Goal: Task Accomplishment & Management: Manage account settings

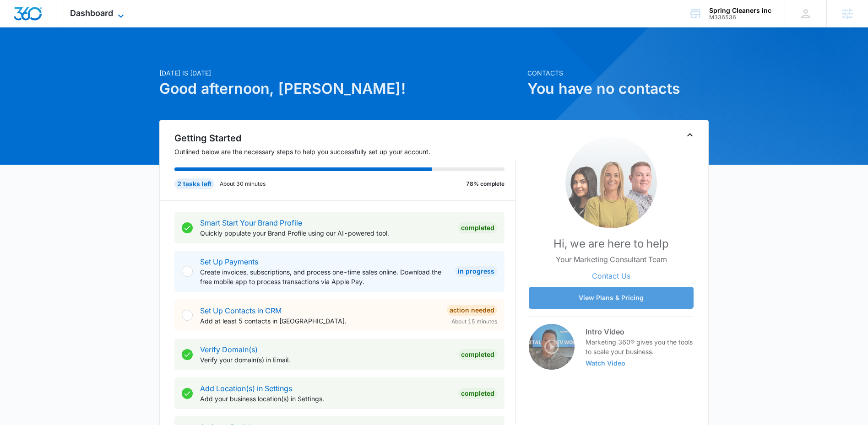
click at [72, 16] on span "Dashboard" at bounding box center [91, 13] width 43 height 10
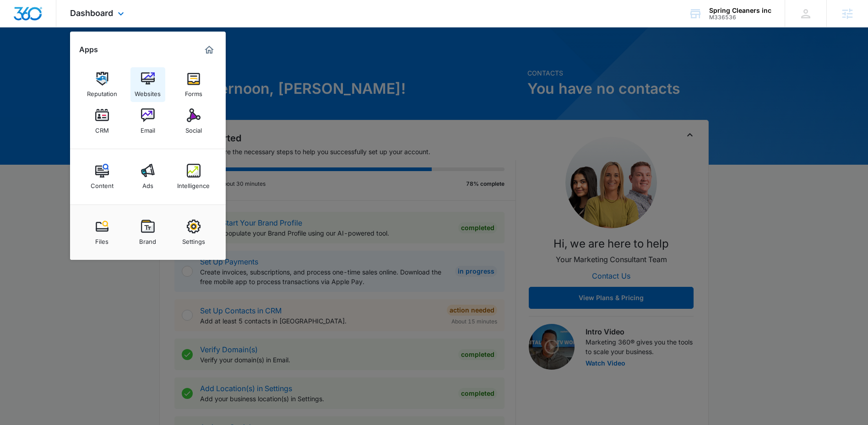
click at [140, 86] on div "Websites" at bounding box center [148, 92] width 26 height 12
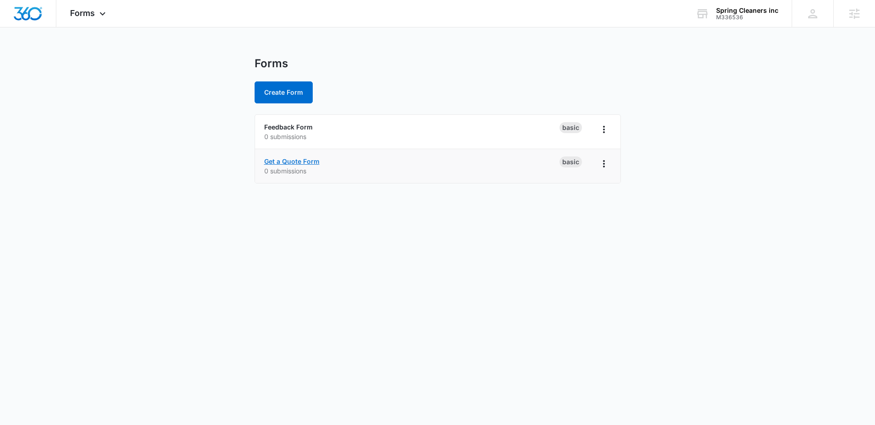
click at [302, 163] on link "Get a Quote Form" at bounding box center [291, 162] width 55 height 8
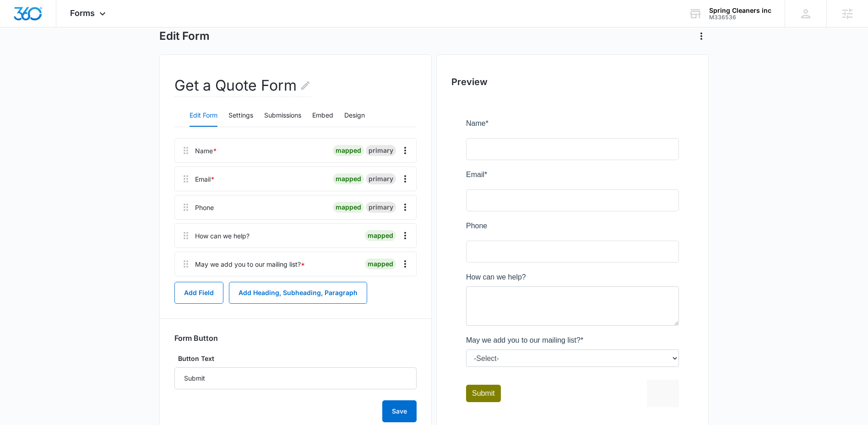
scroll to position [5, 0]
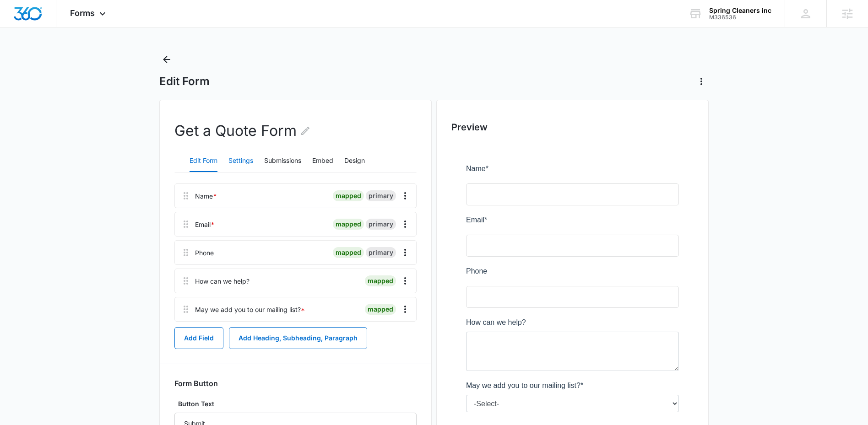
click at [241, 159] on button "Settings" at bounding box center [240, 161] width 25 height 22
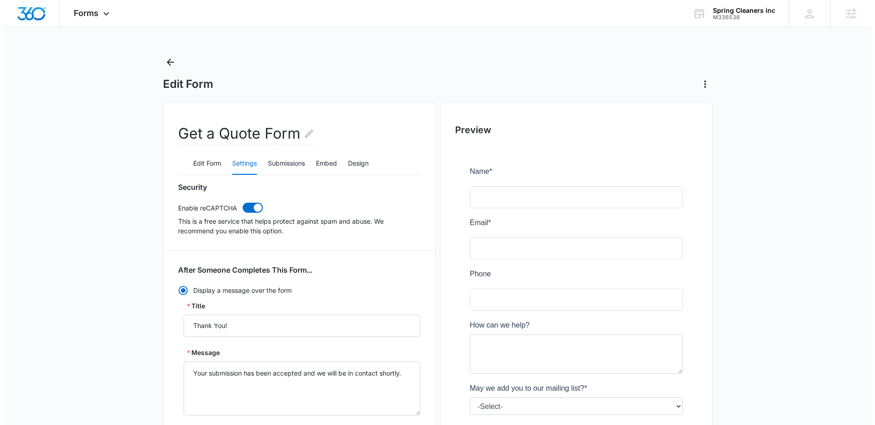
scroll to position [0, 0]
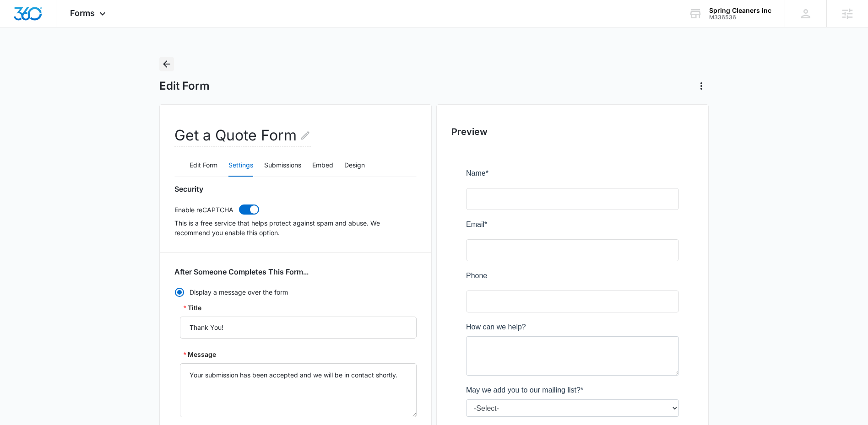
click at [169, 62] on icon "Back" at bounding box center [166, 64] width 11 height 11
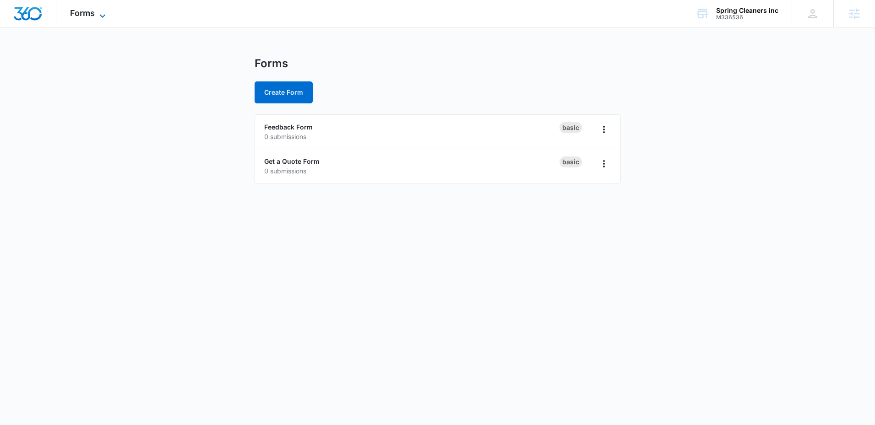
click at [99, 17] on icon at bounding box center [102, 16] width 11 height 11
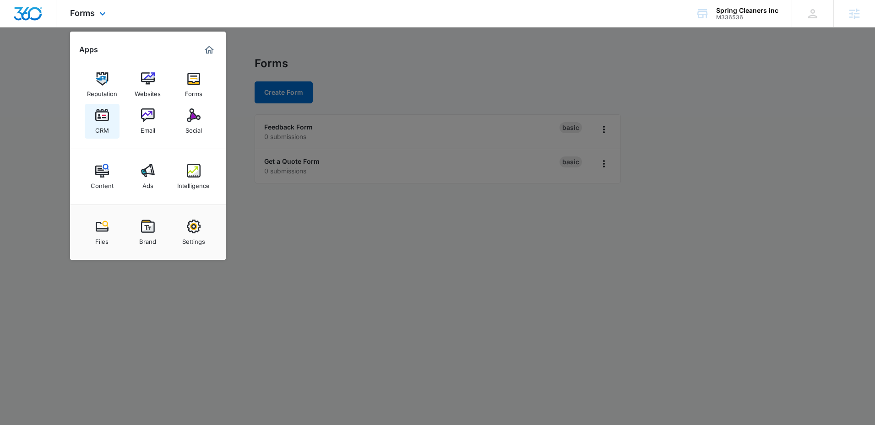
click at [110, 121] on link "CRM" at bounding box center [102, 121] width 35 height 35
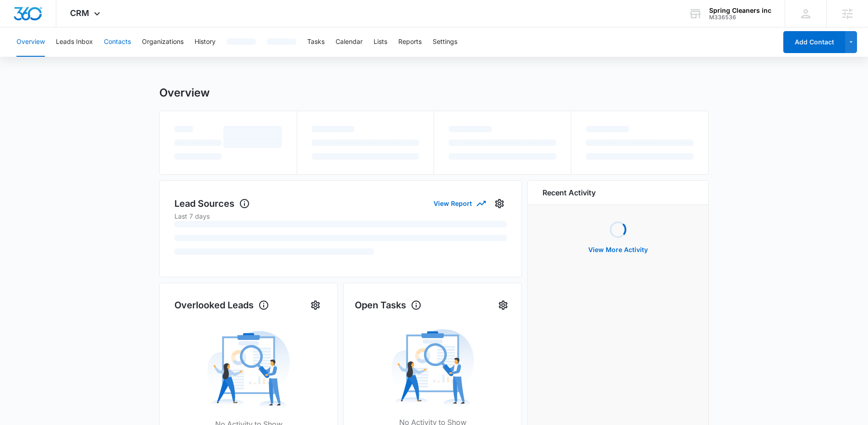
click at [115, 37] on button "Contacts" at bounding box center [117, 41] width 27 height 29
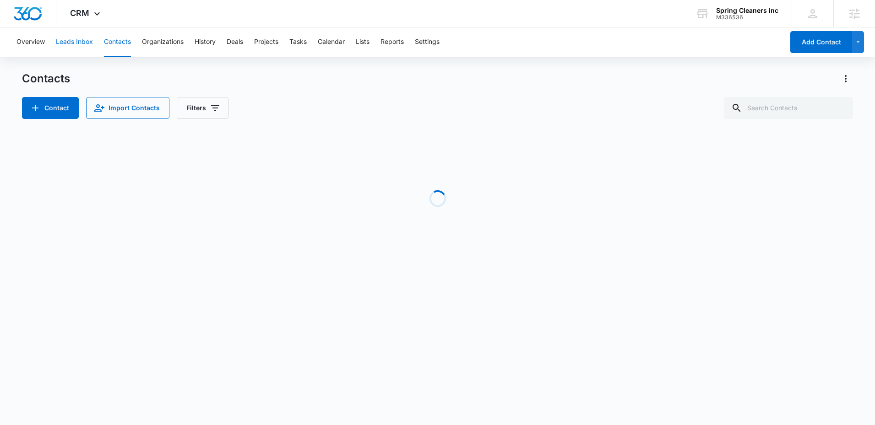
click at [87, 43] on button "Leads Inbox" at bounding box center [74, 41] width 37 height 29
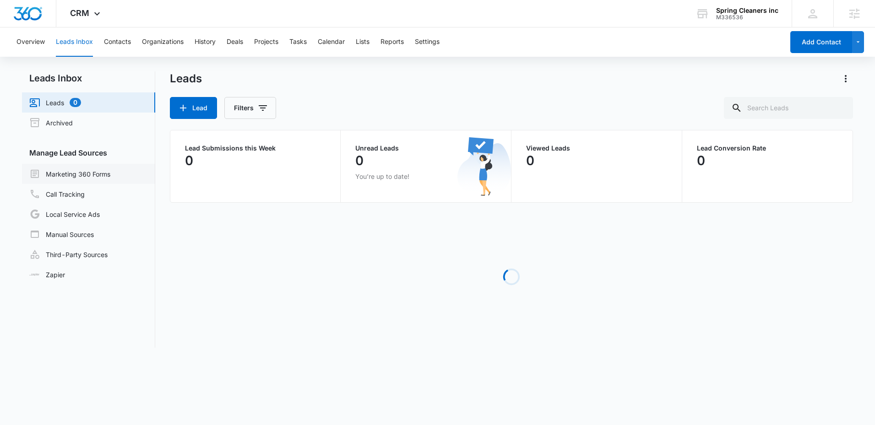
click at [71, 171] on link "Marketing 360 Forms" at bounding box center [69, 173] width 81 height 11
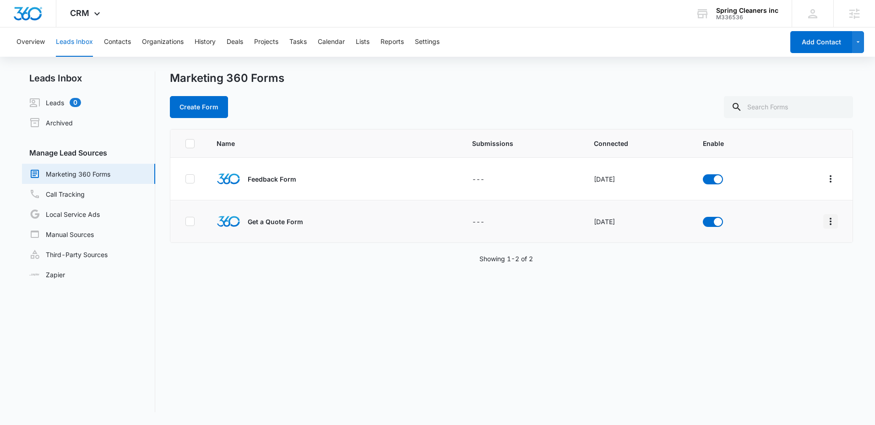
click at [830, 221] on icon "Overflow Menu" at bounding box center [831, 221] width 2 height 7
click at [777, 272] on div "Field Mapping" at bounding box center [783, 275] width 52 height 6
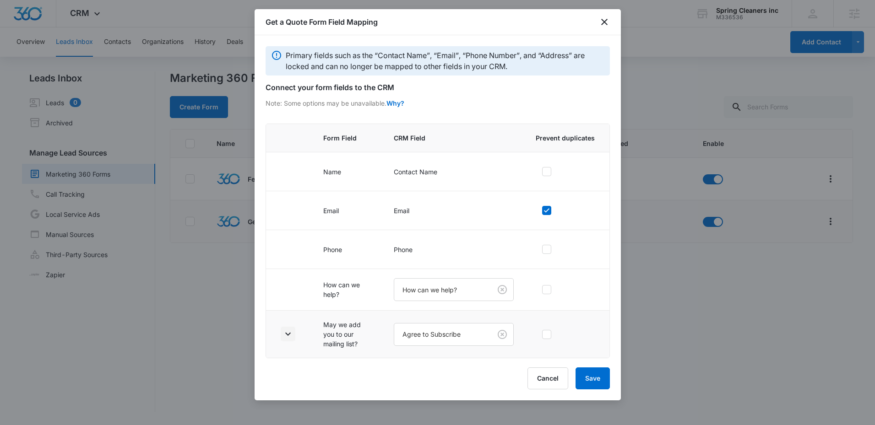
click at [289, 332] on icon "button" at bounding box center [287, 334] width 11 height 11
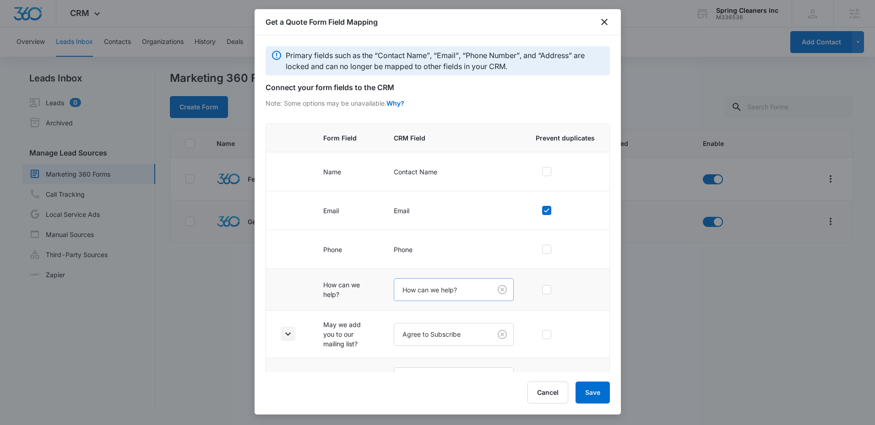
scroll to position [69, 0]
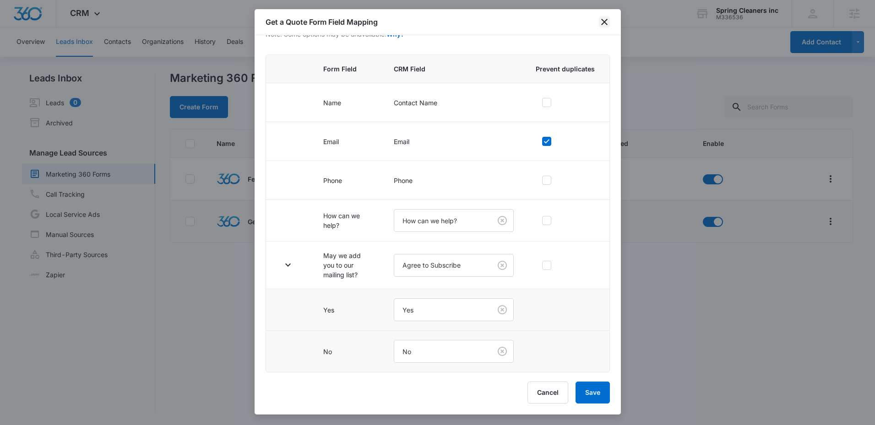
click at [607, 21] on icon "close" at bounding box center [604, 21] width 11 height 11
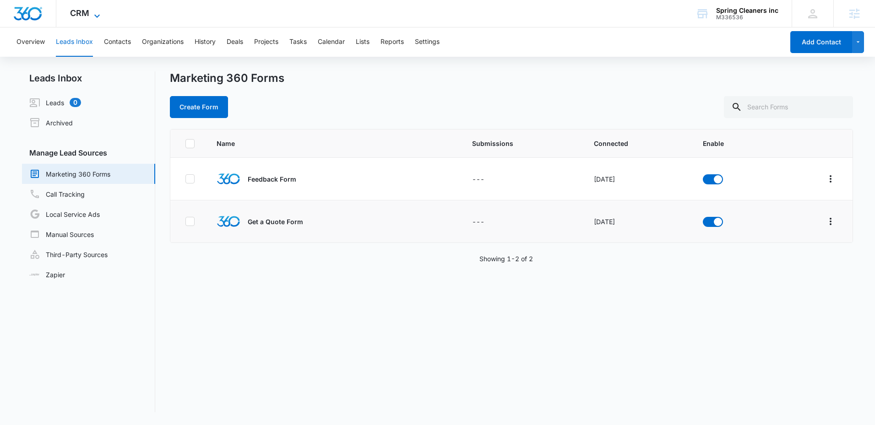
click at [92, 18] on icon at bounding box center [97, 16] width 11 height 11
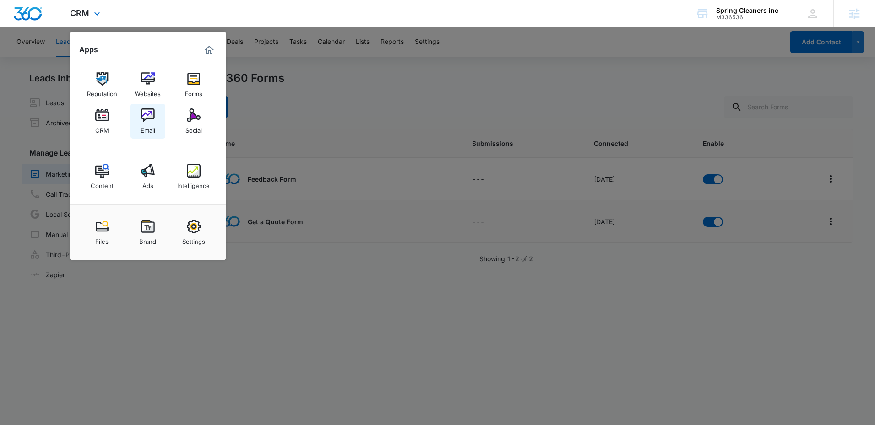
click at [156, 125] on link "Email" at bounding box center [147, 121] width 35 height 35
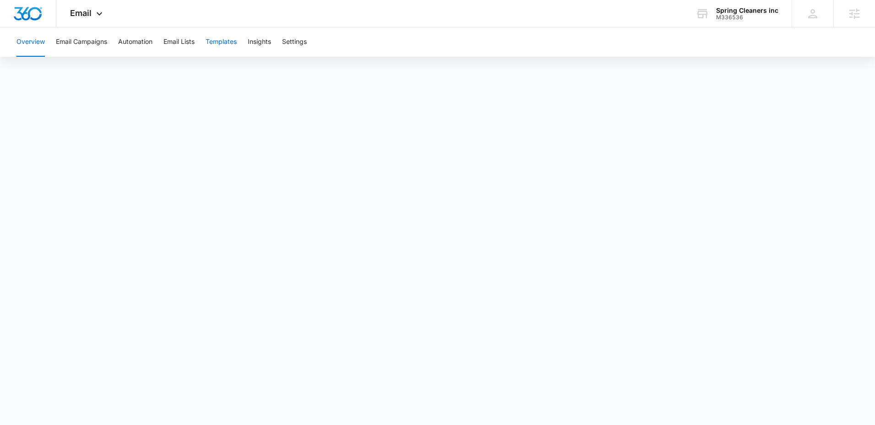
click at [229, 45] on button "Templates" at bounding box center [221, 41] width 31 height 29
click at [129, 44] on button "Automation" at bounding box center [135, 41] width 34 height 29
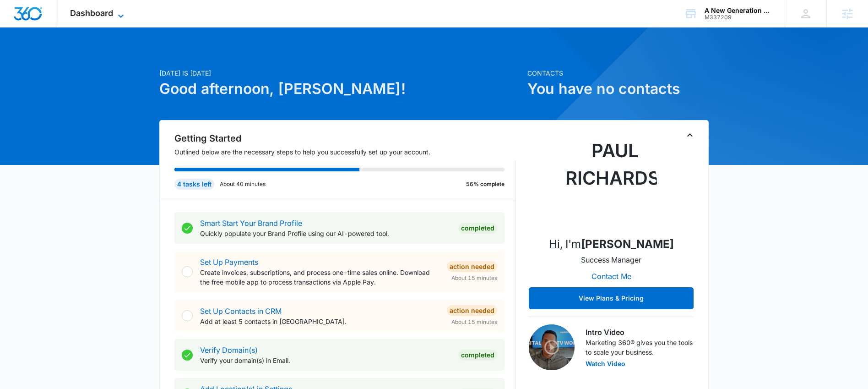
click at [80, 10] on span "Dashboard" at bounding box center [91, 13] width 43 height 10
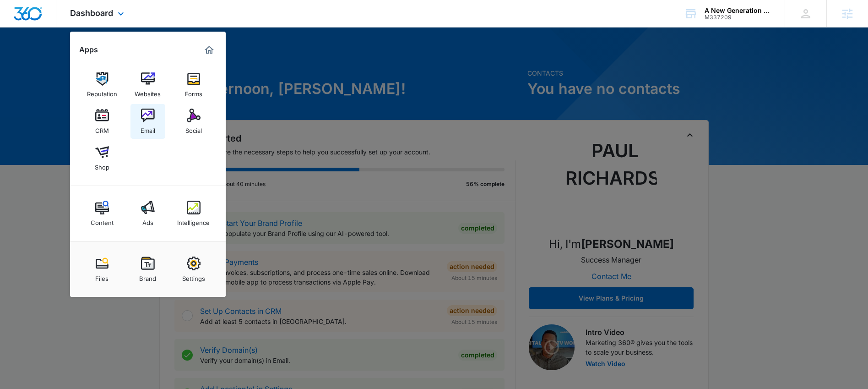
click at [142, 130] on div "Email" at bounding box center [148, 128] width 15 height 12
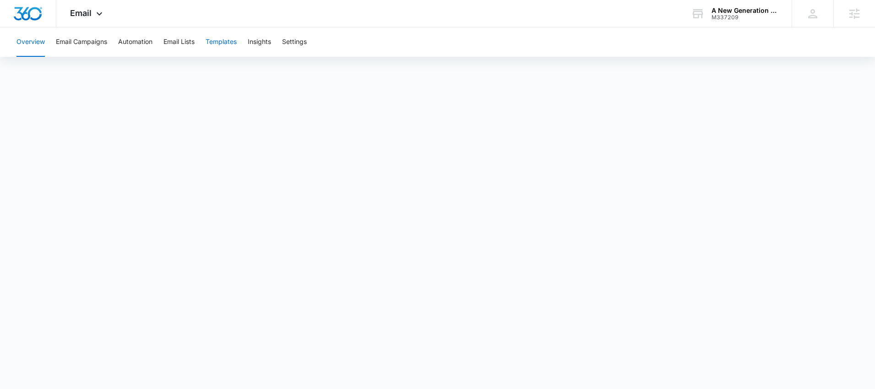
click at [223, 42] on button "Templates" at bounding box center [221, 41] width 31 height 29
click at [131, 40] on button "Automation" at bounding box center [135, 41] width 34 height 29
drag, startPoint x: 83, startPoint y: 9, endPoint x: 96, endPoint y: 13, distance: 13.0
click at [86, 11] on span "Email" at bounding box center [81, 13] width 22 height 10
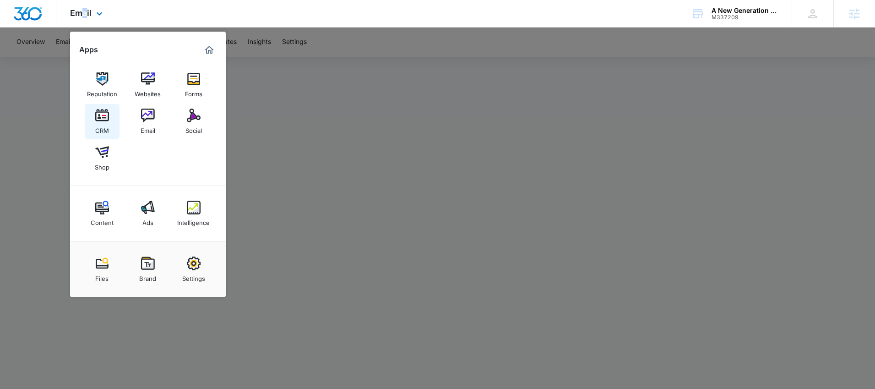
click at [97, 121] on img at bounding box center [102, 116] width 14 height 14
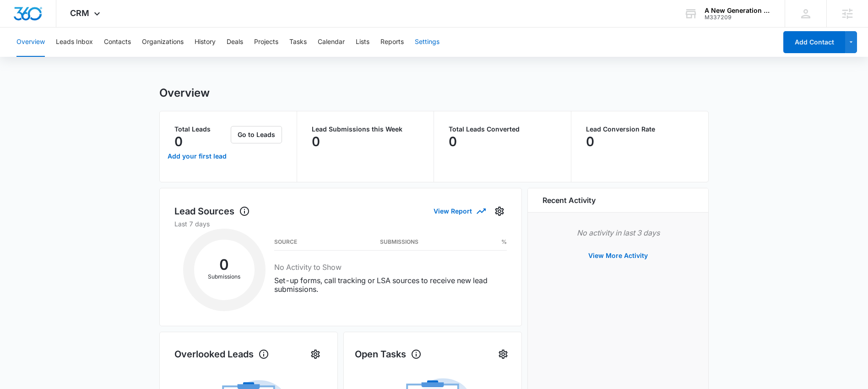
click at [439, 42] on button "Settings" at bounding box center [427, 41] width 25 height 29
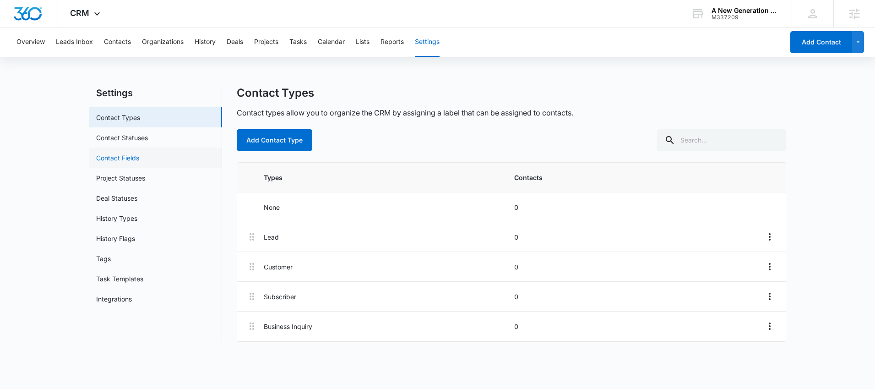
click at [109, 153] on link "Contact Fields" at bounding box center [117, 158] width 43 height 10
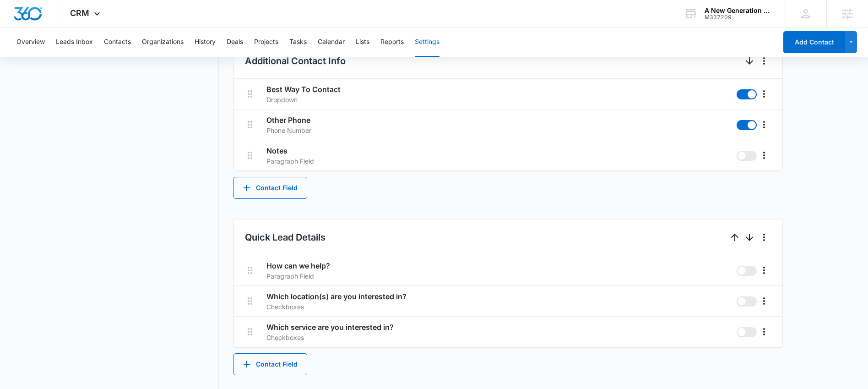
scroll to position [440, 0]
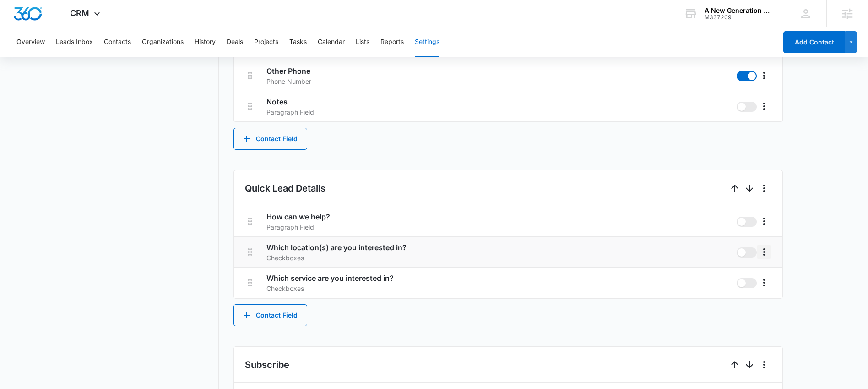
click at [766, 253] on icon "More" at bounding box center [764, 251] width 11 height 11
click at [763, 273] on button "Edit" at bounding box center [783, 278] width 52 height 14
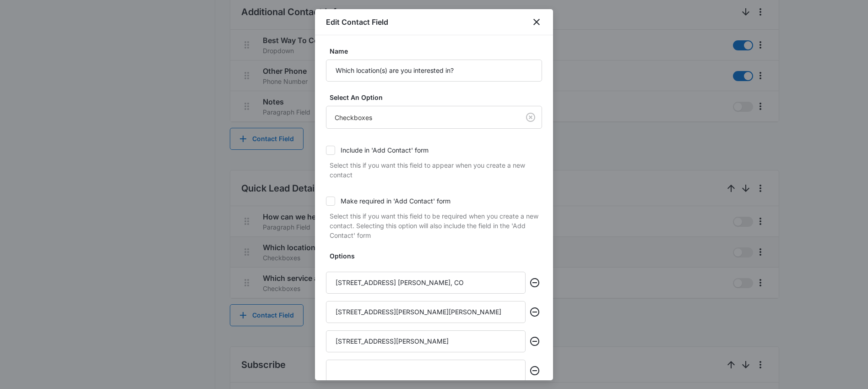
scroll to position [75, 0]
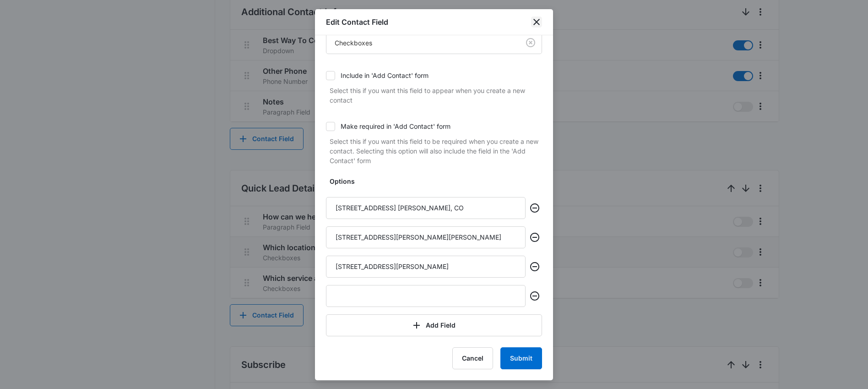
click at [540, 19] on icon "close" at bounding box center [536, 21] width 11 height 11
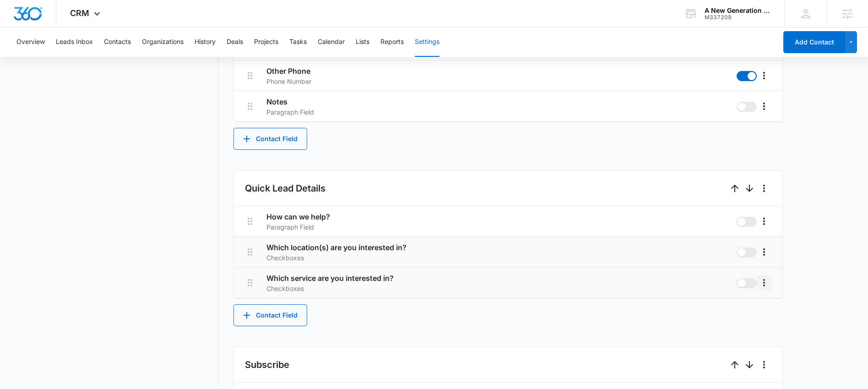
click at [765, 280] on icon "More" at bounding box center [764, 282] width 11 height 11
click at [777, 305] on div "Edit" at bounding box center [777, 308] width 19 height 6
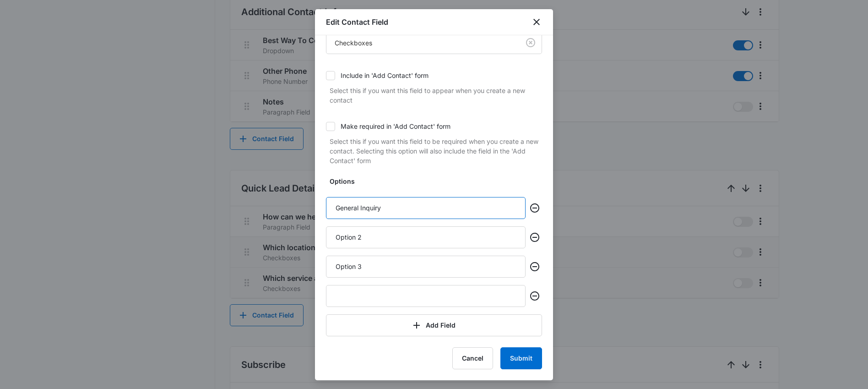
click at [428, 212] on input "General Inquiry" at bounding box center [426, 208] width 200 height 22
type input "Infant"
click at [419, 237] on input "Option 2" at bounding box center [426, 237] width 200 height 22
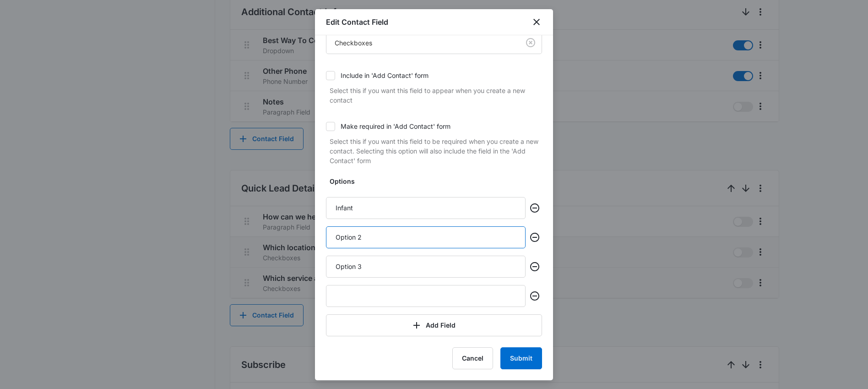
click at [419, 237] on input "Option 2" at bounding box center [426, 237] width 200 height 22
type input "toddler"
click at [409, 261] on input "Option 3" at bounding box center [426, 266] width 200 height 22
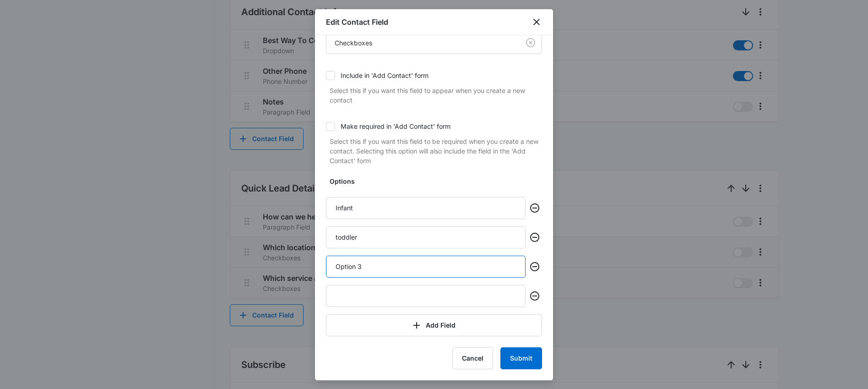
click at [409, 261] on input "Option 3" at bounding box center [426, 266] width 200 height 22
type input "Pre-K One"
click at [439, 299] on input "text" at bounding box center [426, 296] width 200 height 22
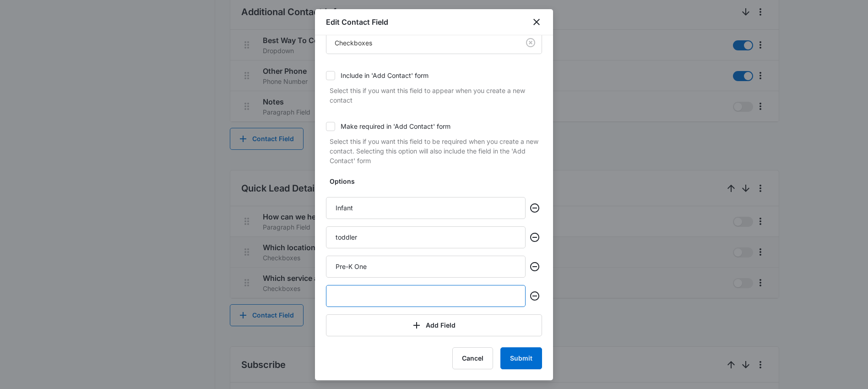
paste input "Pre-K 3"
type input "Pre-K 3"
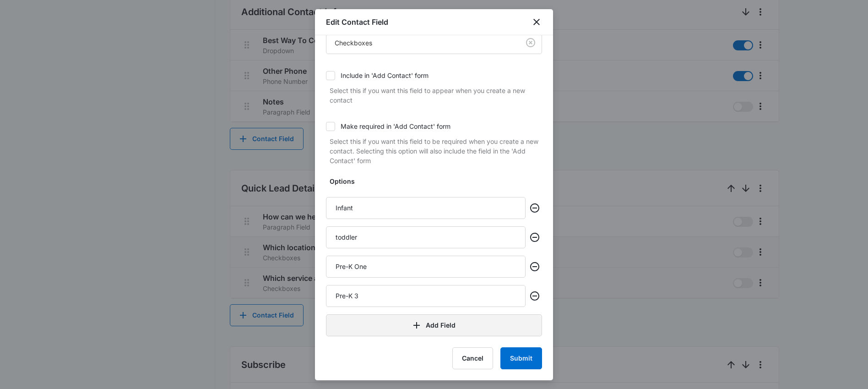
click at [429, 326] on button "Add Field" at bounding box center [434, 325] width 216 height 22
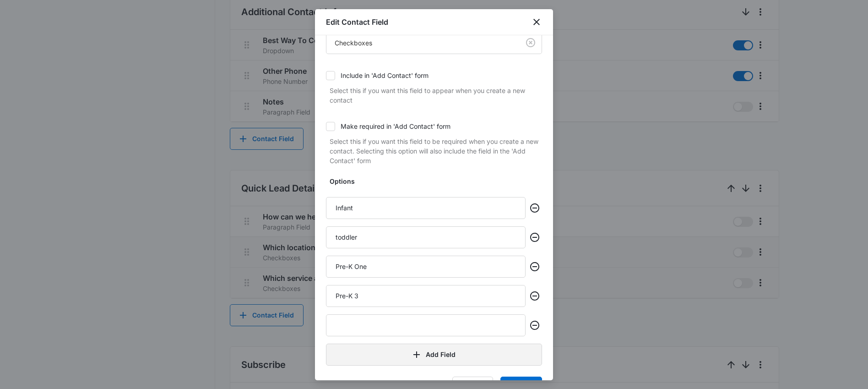
click at [429, 326] on input "text" at bounding box center [426, 325] width 200 height 22
click at [372, 326] on input "text" at bounding box center [426, 325] width 200 height 22
paste input "Pre-K 4"
type input "Pre-K 4"
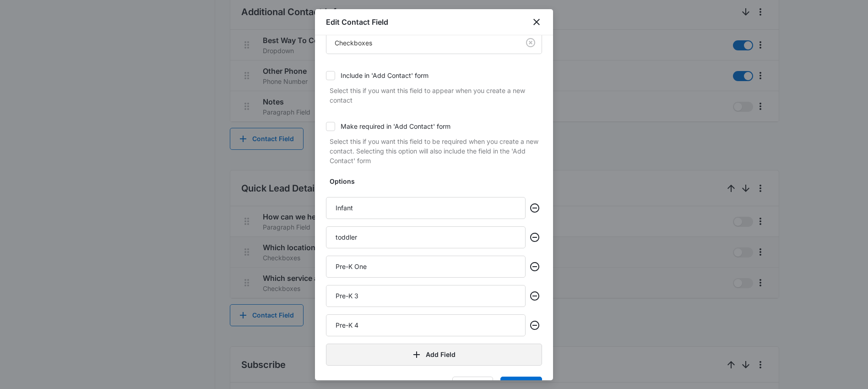
click at [374, 351] on button "Add Field" at bounding box center [434, 354] width 216 height 22
click at [375, 359] on input "text" at bounding box center [426, 354] width 200 height 22
paste input "School Age"
type input "School Age"
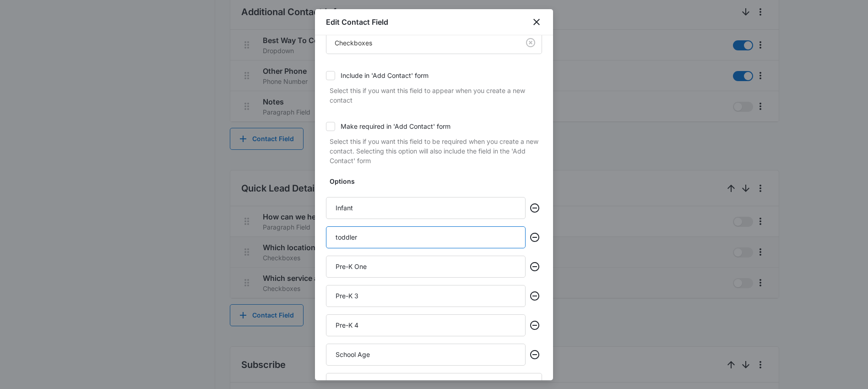
click at [337, 238] on input "toddler" at bounding box center [426, 237] width 200 height 22
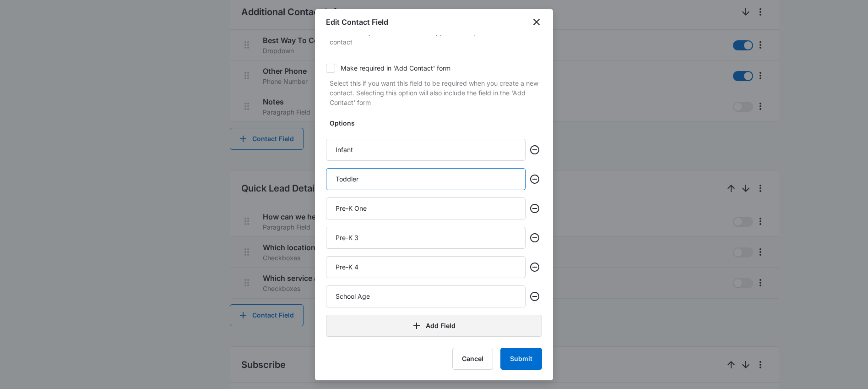
scroll to position [133, 0]
type input "Toddler"
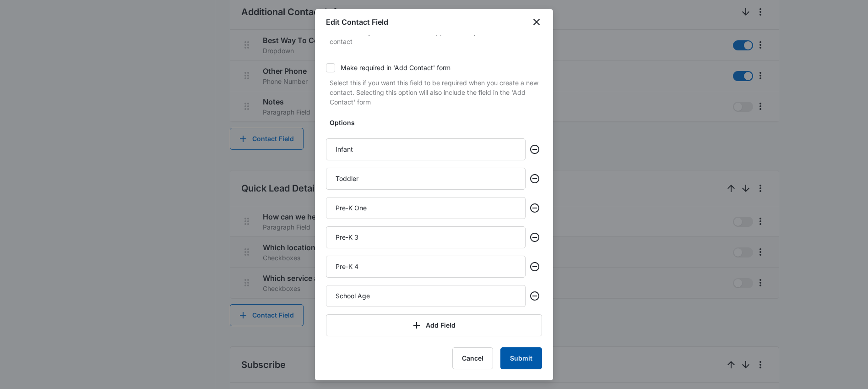
click at [514, 364] on button "Submit" at bounding box center [521, 358] width 42 height 22
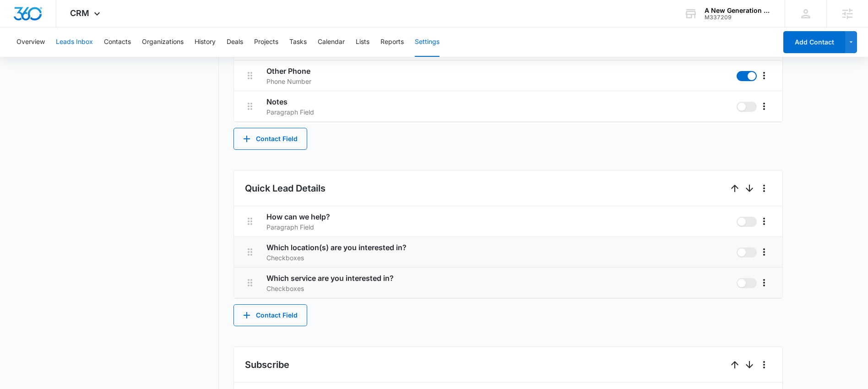
click at [66, 45] on button "Leads Inbox" at bounding box center [74, 41] width 37 height 29
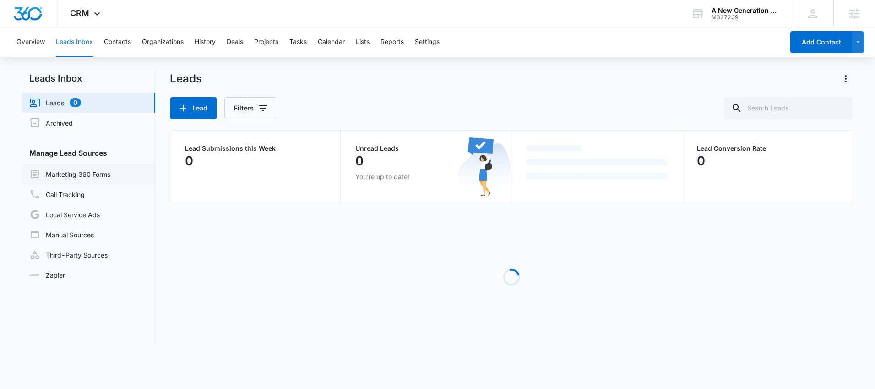
click at [96, 174] on link "Marketing 360 Forms" at bounding box center [69, 173] width 81 height 11
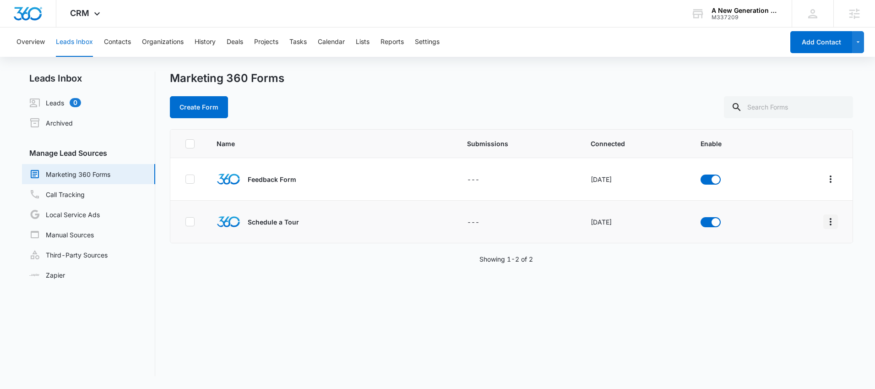
click at [825, 222] on icon "Overflow Menu" at bounding box center [830, 221] width 11 height 11
click at [791, 272] on div "Field Mapping" at bounding box center [783, 275] width 52 height 6
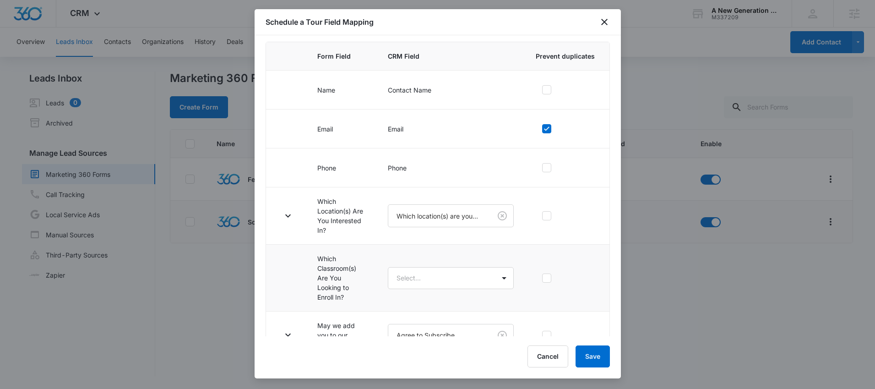
scroll to position [105, 0]
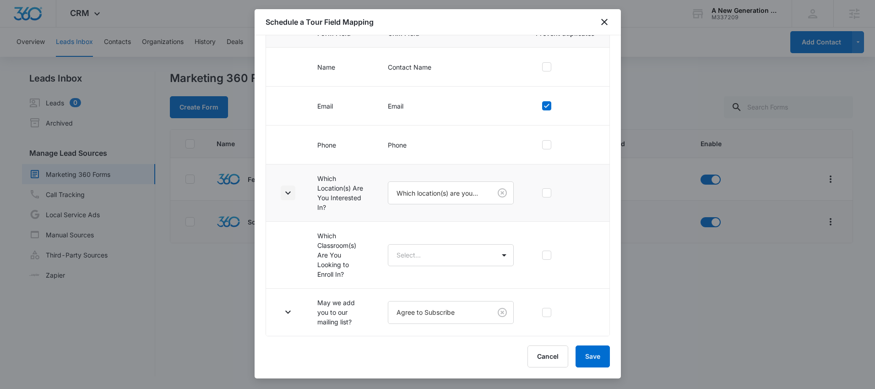
click at [287, 198] on button "button" at bounding box center [288, 192] width 15 height 15
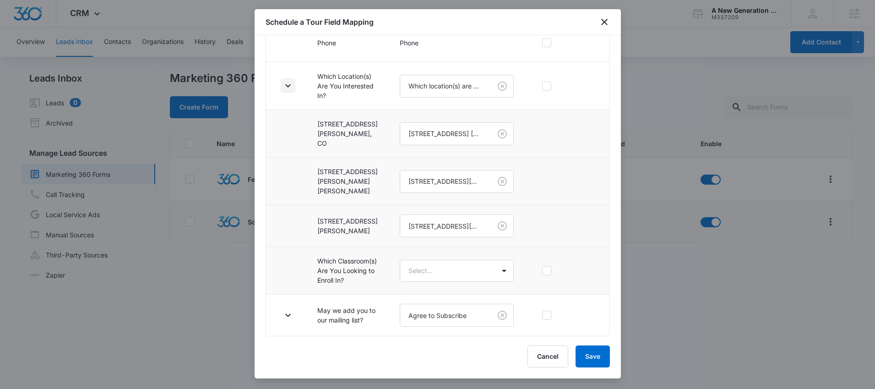
scroll to position [248, 0]
click at [408, 256] on body "CRM Apps Reputation Websites Forms CRM Email Social Shop Content Ads Intelligen…" at bounding box center [437, 194] width 875 height 389
click at [459, 331] on p "Which service are you interested in?" at bounding box center [447, 335] width 97 height 19
click at [292, 265] on icon "button" at bounding box center [287, 270] width 11 height 11
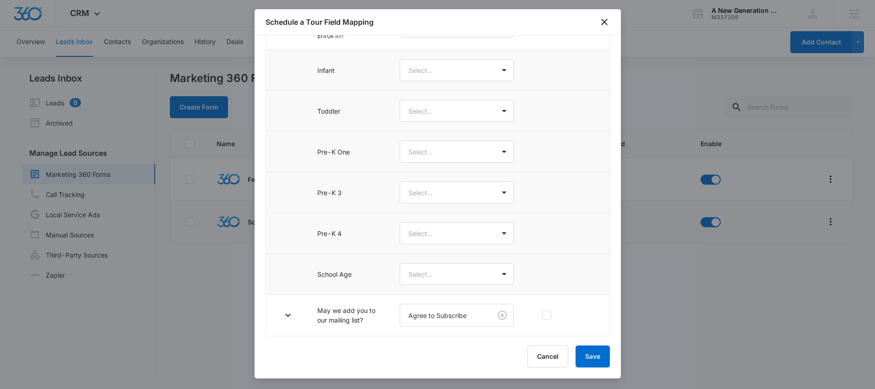
scroll to position [492, 0]
click at [456, 65] on body "CRM Apps Reputation Websites Forms CRM Email Social Shop Content Ads Intelligen…" at bounding box center [437, 194] width 875 height 389
click at [441, 96] on div "Infant" at bounding box center [447, 97] width 97 height 10
click at [439, 107] on body "CRM Apps Reputation Websites Forms CRM Email Social Shop Content Ads Intelligen…" at bounding box center [437, 194] width 875 height 389
click at [429, 156] on div "Toddler" at bounding box center [447, 155] width 97 height 10
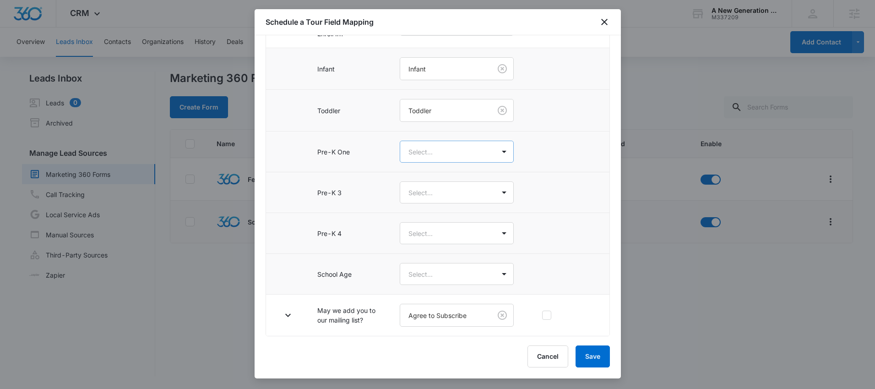
click at [435, 153] on body "CRM Apps Reputation Websites Forms CRM Email Social Shop Content Ads Intelligen…" at bounding box center [437, 194] width 875 height 389
click at [434, 218] on div "Pre-K One" at bounding box center [448, 213] width 120 height 17
click at [441, 190] on body "CRM Apps Reputation Websites Forms CRM Email Social Shop Content Ads Intelligen…" at bounding box center [437, 194] width 875 height 389
click at [435, 307] on div "Pre-K 3" at bounding box center [447, 306] width 97 height 10
click at [435, 228] on body "CRM Apps Reputation Websites Forms CRM Email Social Shop Content Ads Intelligen…" at bounding box center [437, 194] width 875 height 389
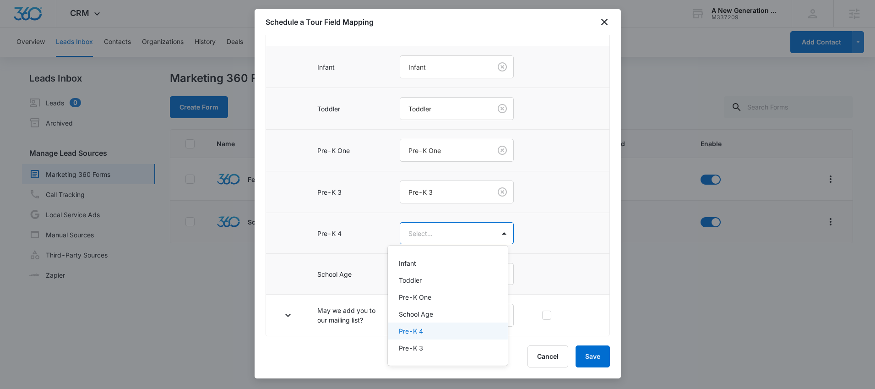
click at [429, 336] on div "Pre-K 4" at bounding box center [448, 330] width 120 height 17
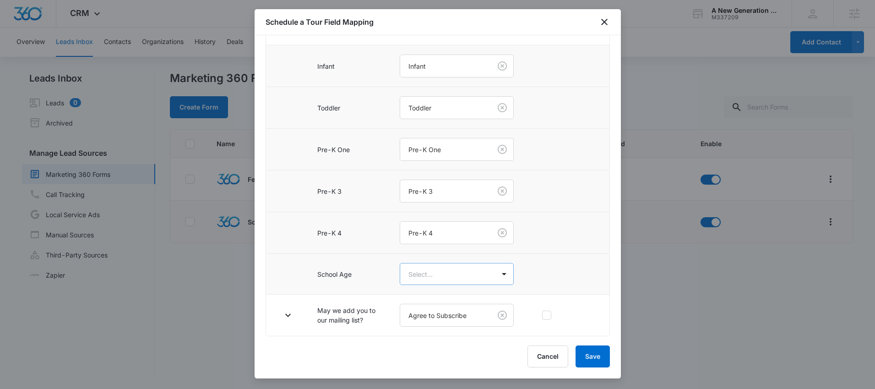
click at [430, 273] on body "CRM Apps Reputation Websites Forms CRM Email Social Shop Content Ads Intelligen…" at bounding box center [437, 194] width 875 height 389
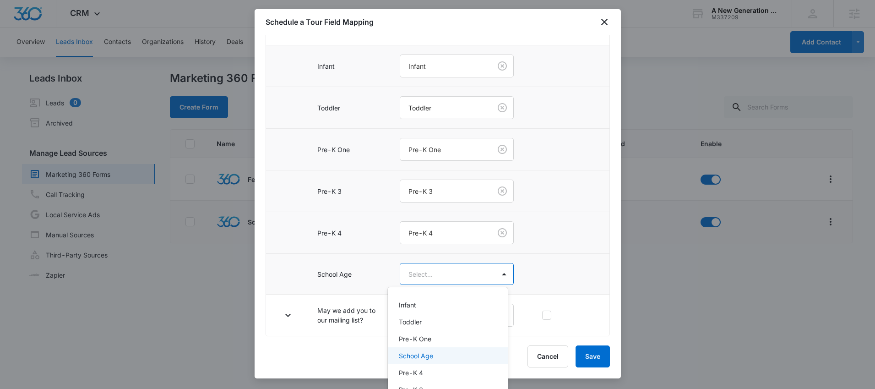
click at [435, 354] on div "School Age" at bounding box center [447, 356] width 97 height 10
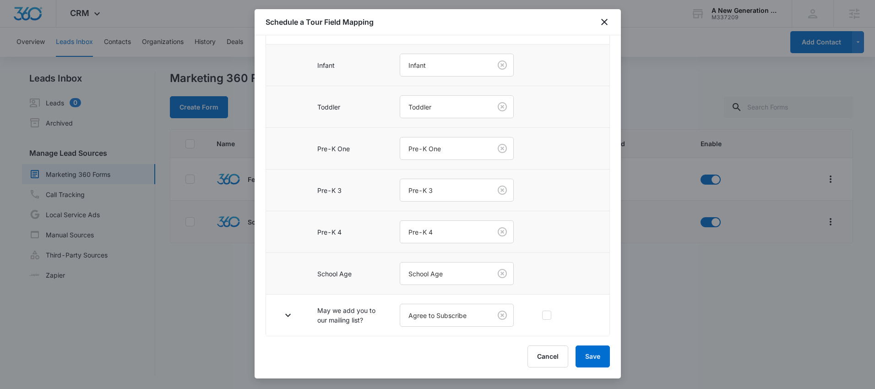
scroll to position [498, 0]
click at [292, 310] on icon "button" at bounding box center [287, 315] width 11 height 11
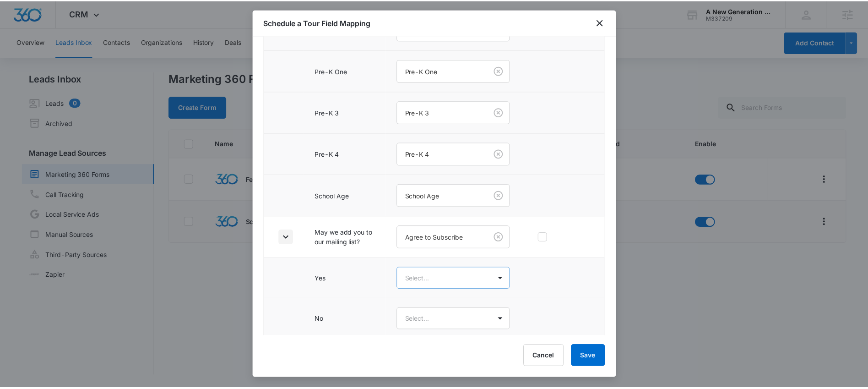
scroll to position [579, 0]
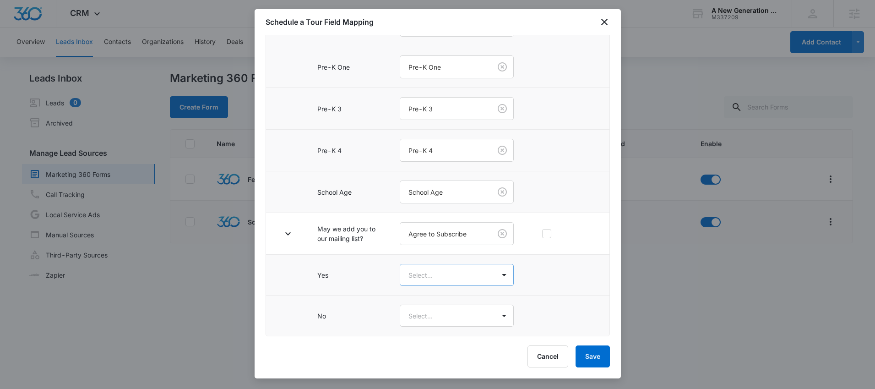
click at [412, 275] on body "CRM Apps Reputation Websites Forms CRM Email Social Shop Content Ads Intelligen…" at bounding box center [437, 194] width 875 height 389
click at [406, 309] on p "Yes" at bounding box center [404, 307] width 11 height 10
click at [407, 319] on body "CRM Apps Reputation Websites Forms CRM Email Social Shop Content Ads Intelligen…" at bounding box center [437, 194] width 875 height 389
click at [423, 364] on div "No" at bounding box center [447, 366] width 97 height 10
drag, startPoint x: 606, startPoint y: 356, endPoint x: 597, endPoint y: 354, distance: 8.4
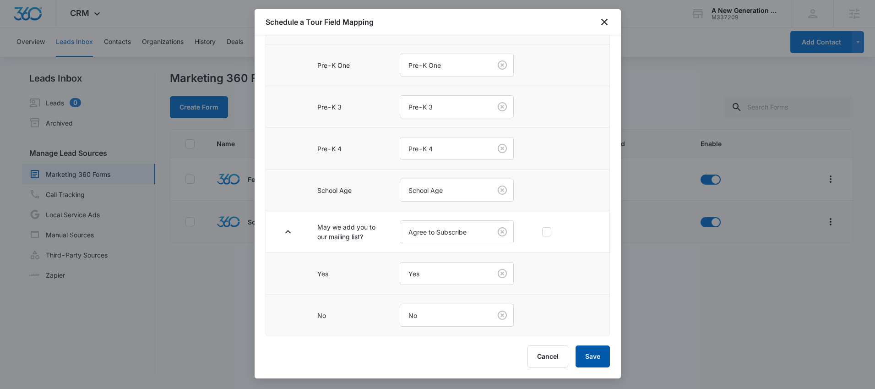
click at [607, 356] on button "Save" at bounding box center [593, 356] width 34 height 22
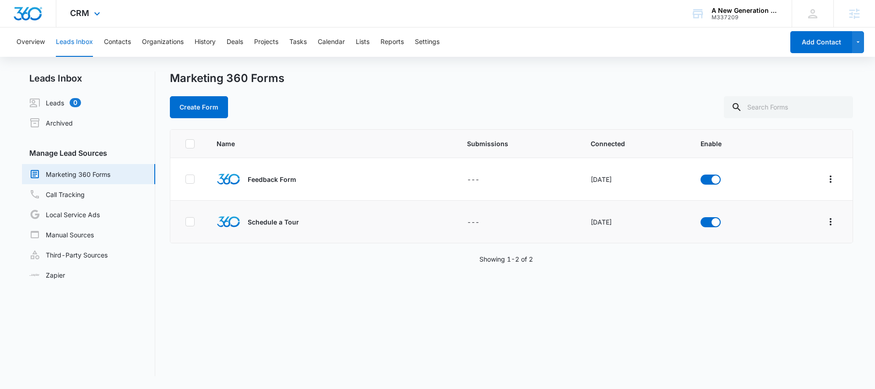
click at [85, 20] on div "CRM Apps Reputation Websites Forms CRM Email Social Shop Content Ads Intelligen…" at bounding box center [86, 13] width 60 height 27
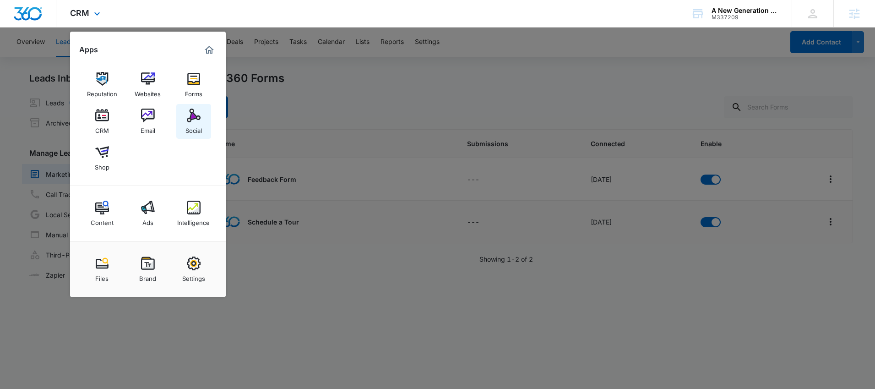
click at [185, 126] on div "Social" at bounding box center [193, 128] width 16 height 12
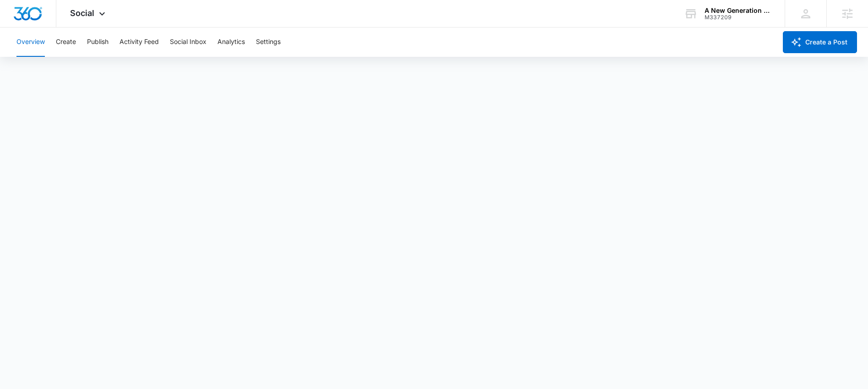
scroll to position [2, 0]
click at [79, 15] on span "Social" at bounding box center [82, 13] width 24 height 10
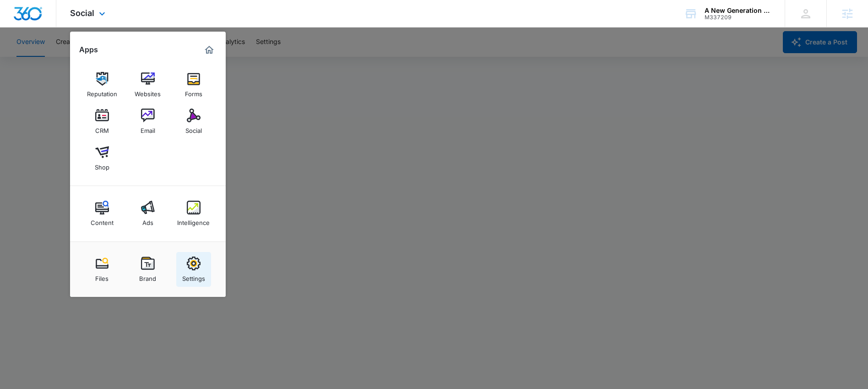
click at [193, 259] on img at bounding box center [194, 263] width 14 height 14
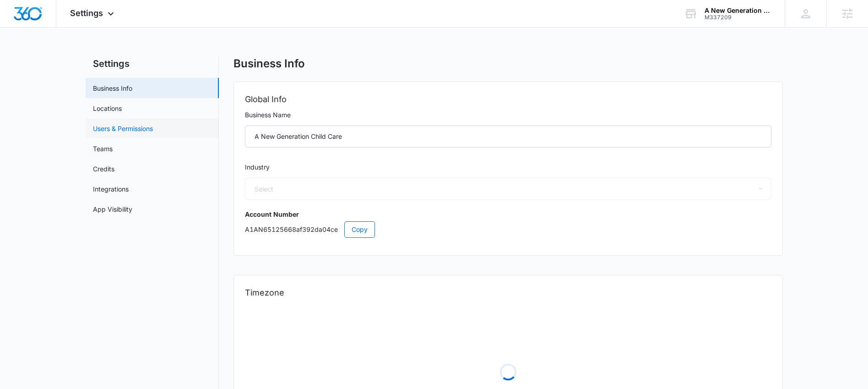
select select "27"
select select "US"
select select "America/[GEOGRAPHIC_DATA]"
click at [118, 209] on link "App Visibility" at bounding box center [112, 209] width 39 height 10
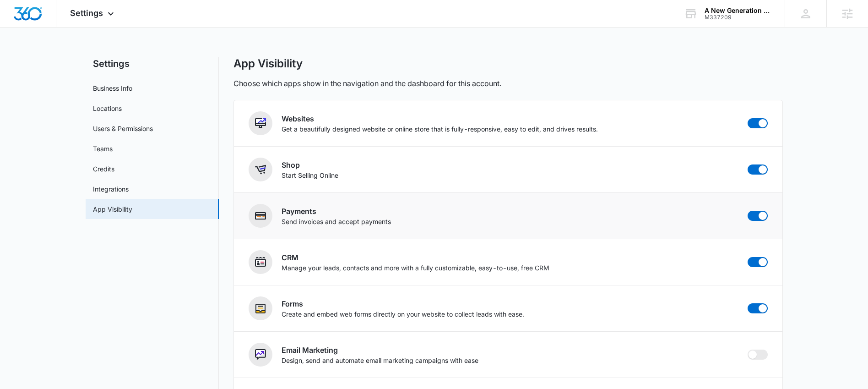
scroll to position [2, 0]
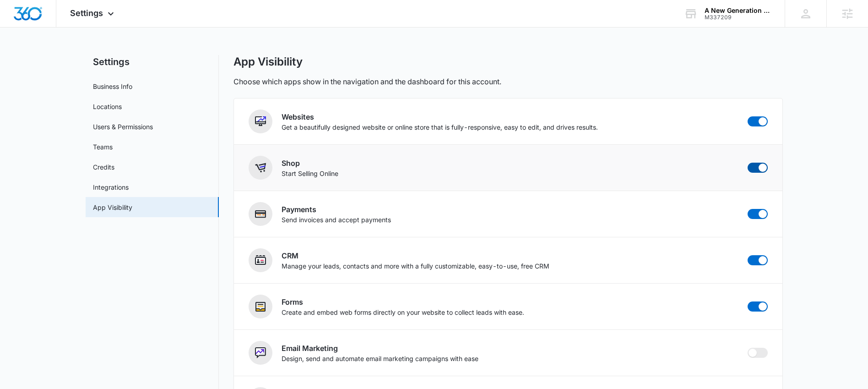
click at [755, 170] on span at bounding box center [758, 168] width 20 height 10
click at [748, 163] on input "checkbox" at bounding box center [747, 162] width 0 height 0
checkbox input "false"
click at [759, 216] on span at bounding box center [763, 214] width 8 height 8
click at [748, 209] on input "checkbox" at bounding box center [747, 208] width 0 height 0
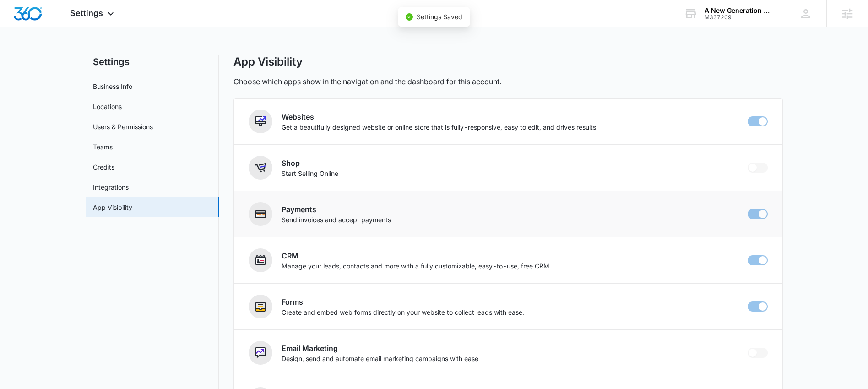
checkbox input "false"
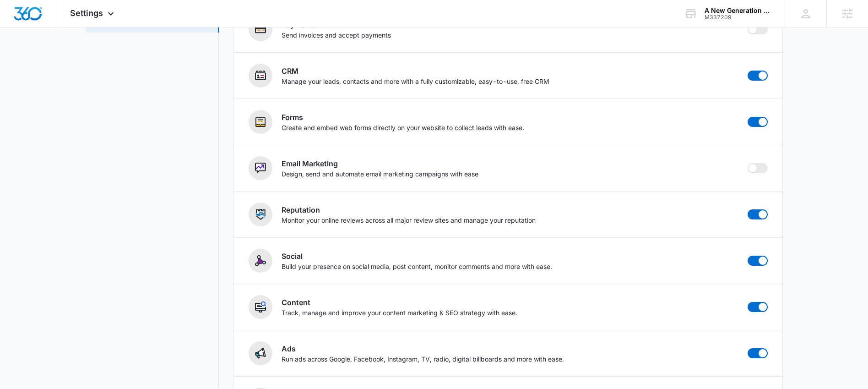
scroll to position [0, 0]
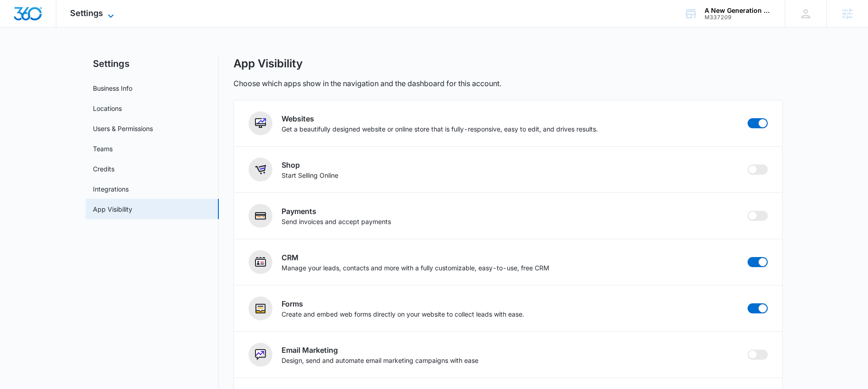
click at [105, 15] on icon at bounding box center [110, 16] width 11 height 11
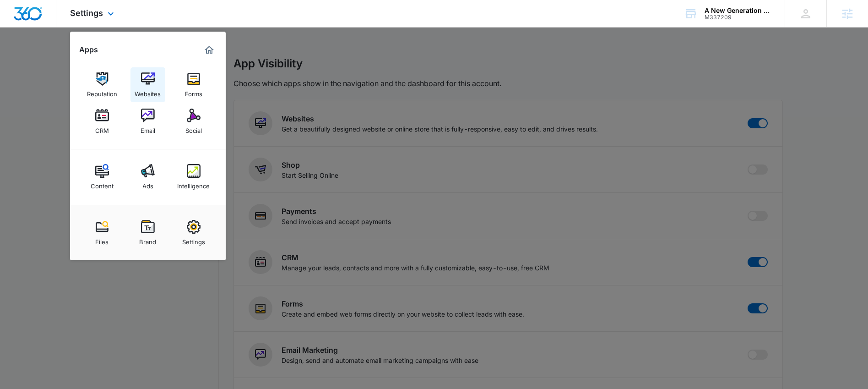
click at [151, 70] on link "Websites" at bounding box center [147, 84] width 35 height 35
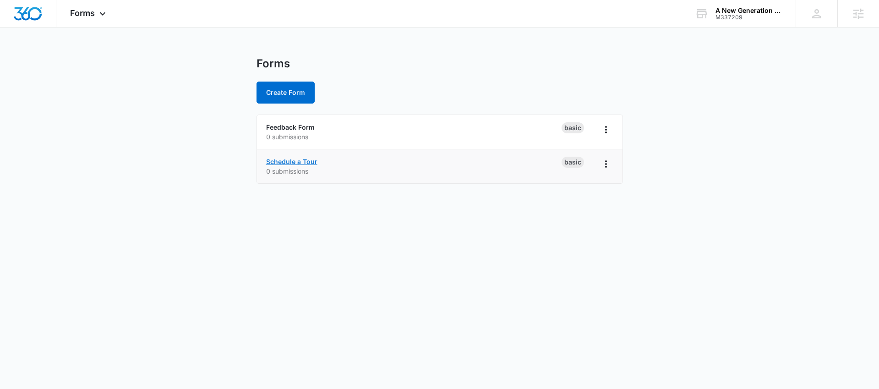
click at [293, 159] on link "Schedule a Tour" at bounding box center [291, 162] width 51 height 8
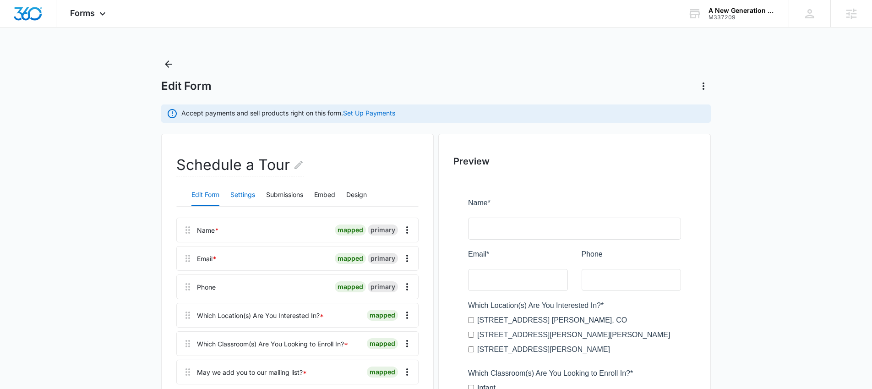
click at [246, 194] on button "Settings" at bounding box center [242, 195] width 25 height 22
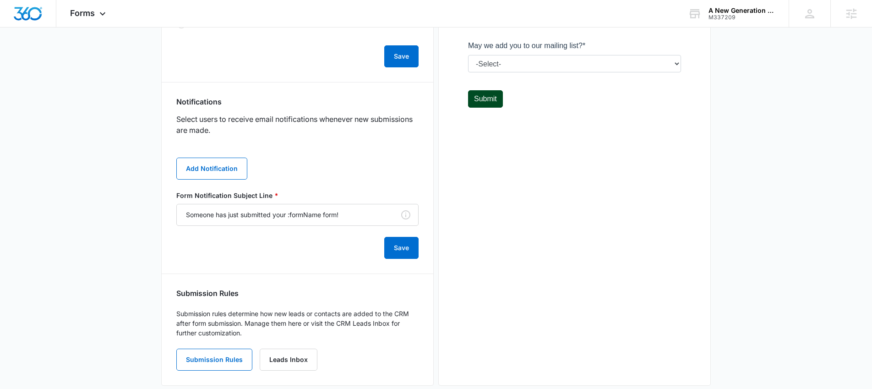
scroll to position [435, 0]
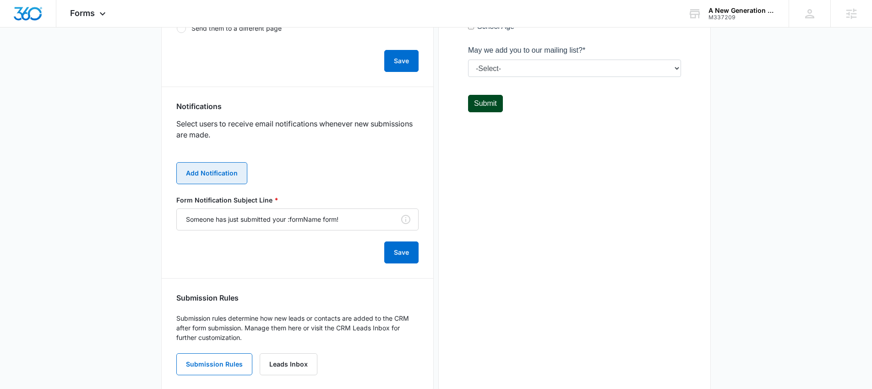
click at [237, 181] on button "Add Notification" at bounding box center [211, 173] width 71 height 22
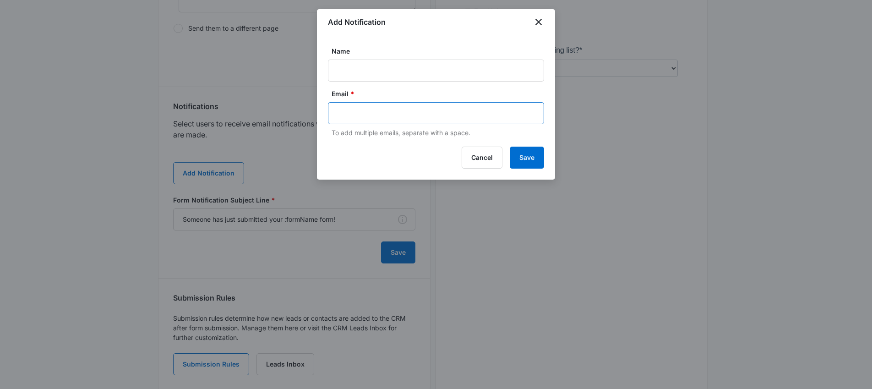
click at [357, 106] on input "text" at bounding box center [436, 113] width 199 height 14
paste input "anewgeneration3@myyahoo.com"
type input "anewgeneration3@myyahoo.com"
click at [365, 63] on input "Name" at bounding box center [436, 71] width 216 height 22
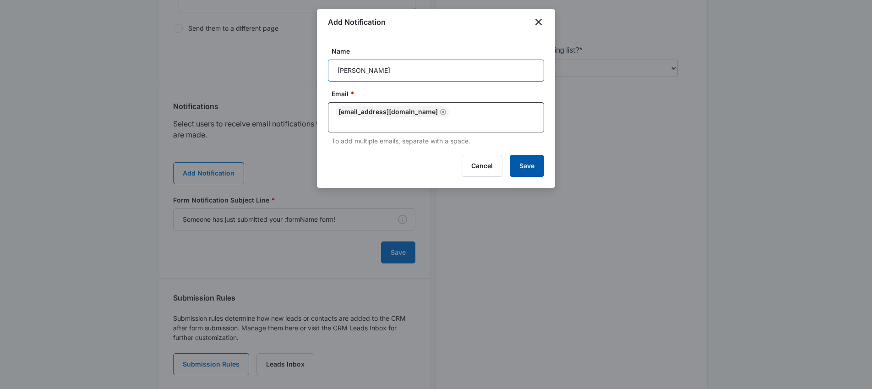
type input "[PERSON_NAME]"
click at [518, 155] on button "Save" at bounding box center [527, 166] width 34 height 22
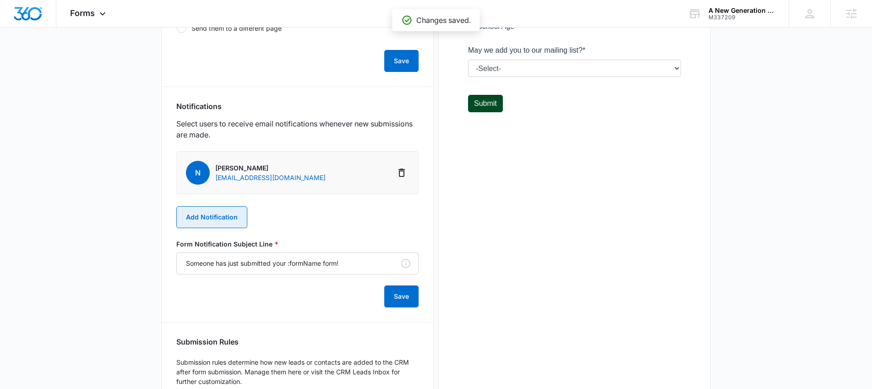
click at [221, 226] on button "Add Notification" at bounding box center [211, 217] width 71 height 22
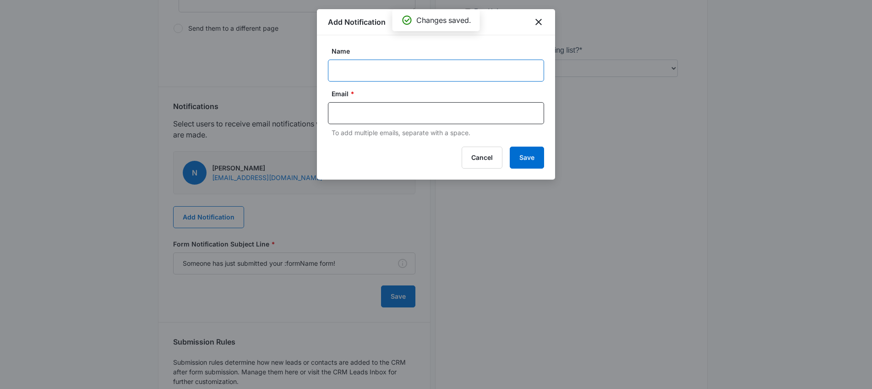
click at [340, 68] on input "Name" at bounding box center [436, 71] width 216 height 22
paste input "[EMAIL_ADDRESS][DOMAIN_NAME]"
type input "Sam"
click at [428, 117] on input "text" at bounding box center [436, 113] width 199 height 14
paste input "[EMAIL_ADDRESS][DOMAIN_NAME]"
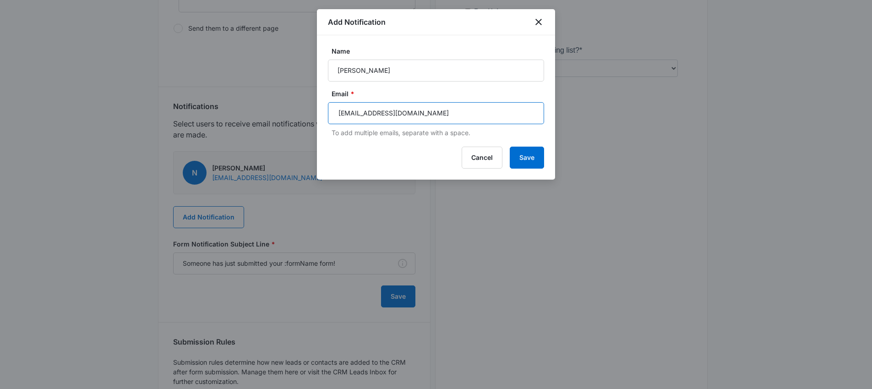
click at [341, 115] on input "[EMAIL_ADDRESS][DOMAIN_NAME]" at bounding box center [436, 113] width 199 height 14
type input "[EMAIL_ADDRESS][DOMAIN_NAME]"
click at [521, 166] on button "Save" at bounding box center [527, 158] width 34 height 22
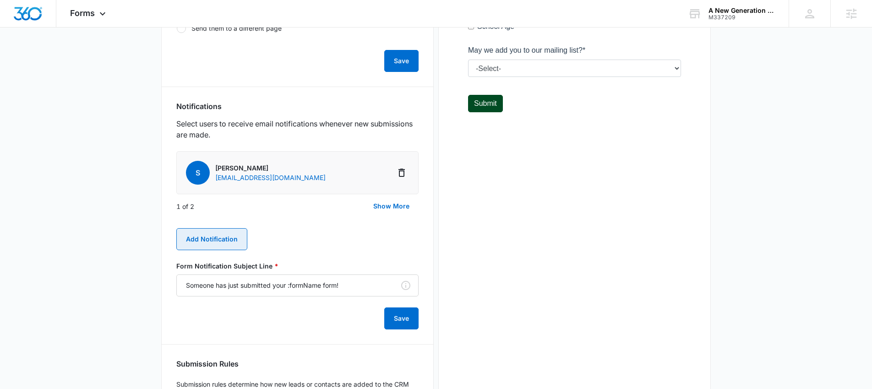
click at [207, 239] on button "Add Notification" at bounding box center [211, 239] width 71 height 22
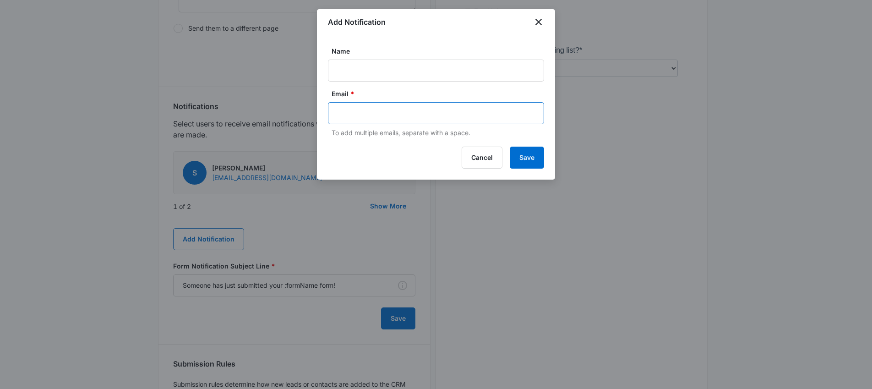
click at [361, 119] on input "text" at bounding box center [436, 113] width 199 height 14
paste input "cy.patterson@madwire.com"
type input "cy.patterson@madwire.com"
click at [340, 75] on input "Name" at bounding box center [436, 71] width 216 height 22
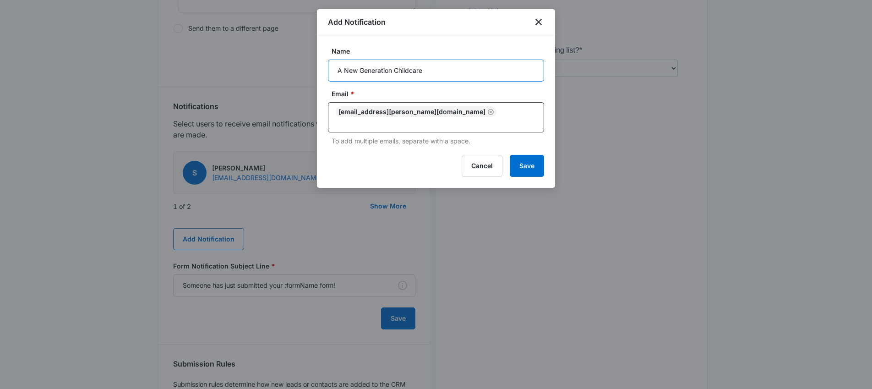
click at [334, 70] on input "A New Generation Childcare" at bounding box center [436, 71] width 216 height 22
paste input "M337209"
click at [401, 72] on input "M337209 A New Generation Childcare" at bounding box center [436, 71] width 216 height 22
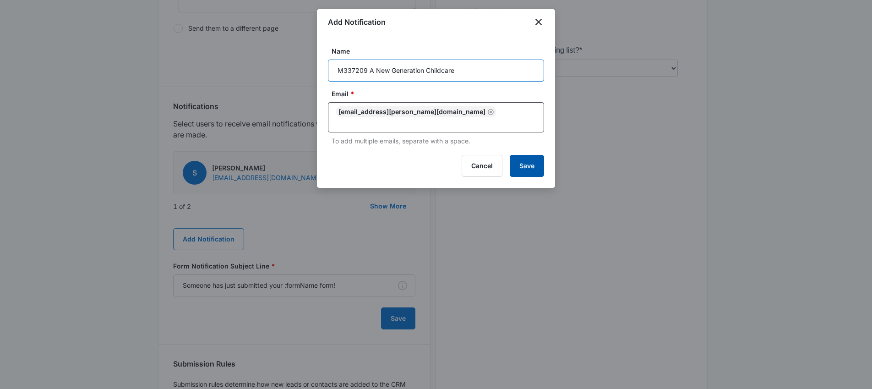
type input "M337209 A New Generation Childcare"
click at [538, 155] on button "Save" at bounding box center [527, 166] width 34 height 22
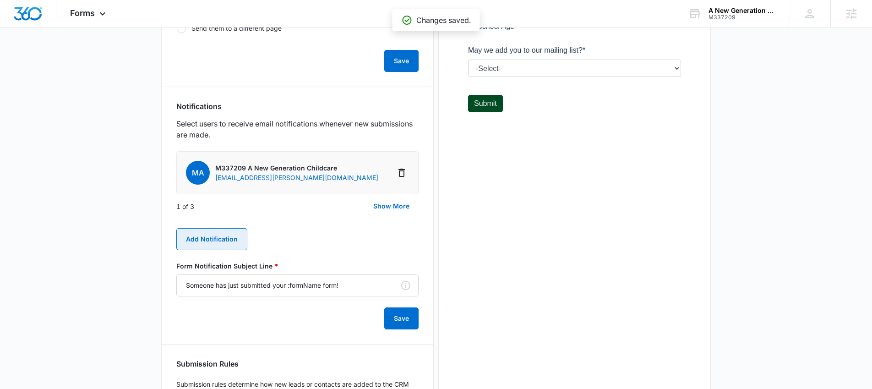
click at [209, 243] on button "Add Notification" at bounding box center [211, 239] width 71 height 22
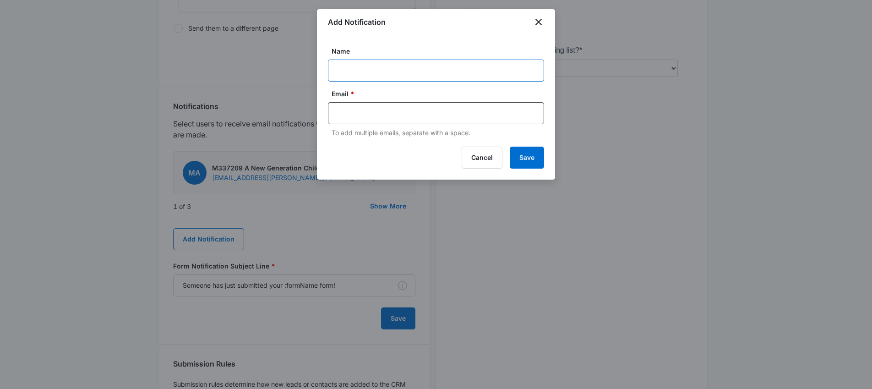
click at [354, 73] on input "Name" at bounding box center [436, 71] width 216 height 22
paste input "M337209 A New Generation Childcare"
type input "M337209 A New Generation Childcare"
click at [358, 105] on div at bounding box center [436, 113] width 216 height 22
click at [358, 110] on input "text" at bounding box center [436, 113] width 199 height 14
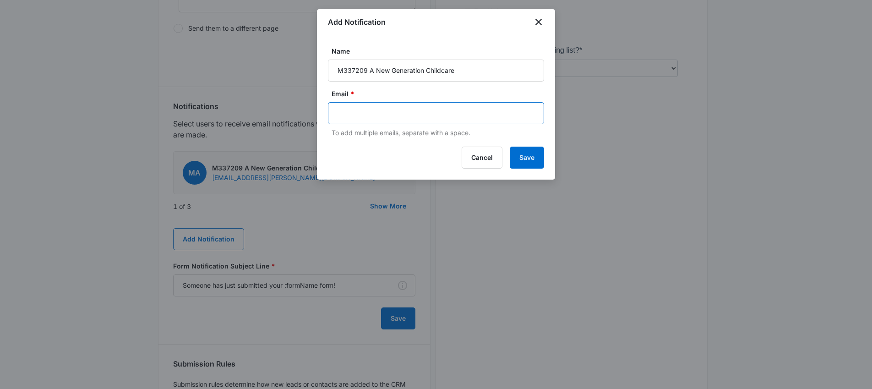
paste input "[PERSON_NAME][EMAIL_ADDRESS][PERSON_NAME][DOMAIN_NAME]"
type input "[PERSON_NAME][EMAIL_ADDRESS][PERSON_NAME][DOMAIN_NAME]"
click at [537, 163] on button "Save" at bounding box center [527, 158] width 34 height 22
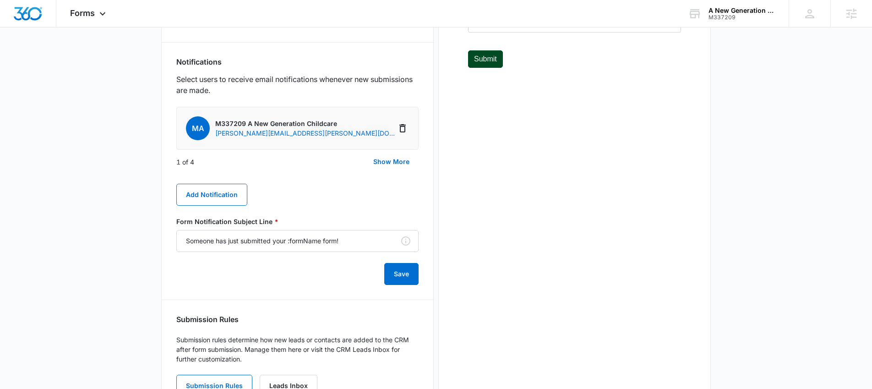
scroll to position [520, 0]
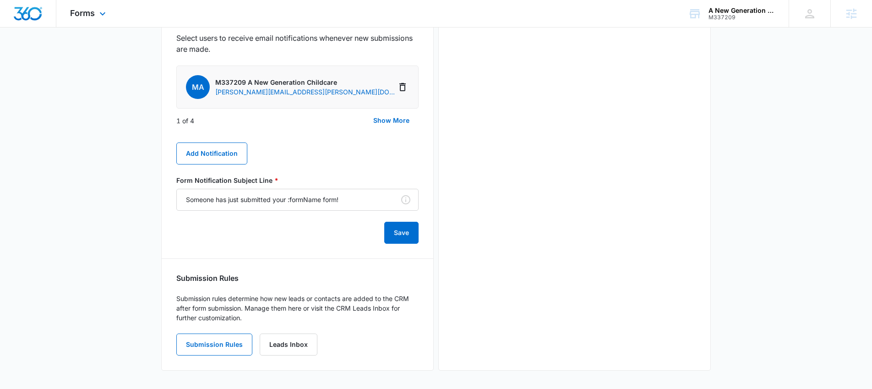
click at [88, 21] on div "Forms Apps Reputation Websites Forms CRM Email Social Content Ads Intelligence …" at bounding box center [88, 13] width 65 height 27
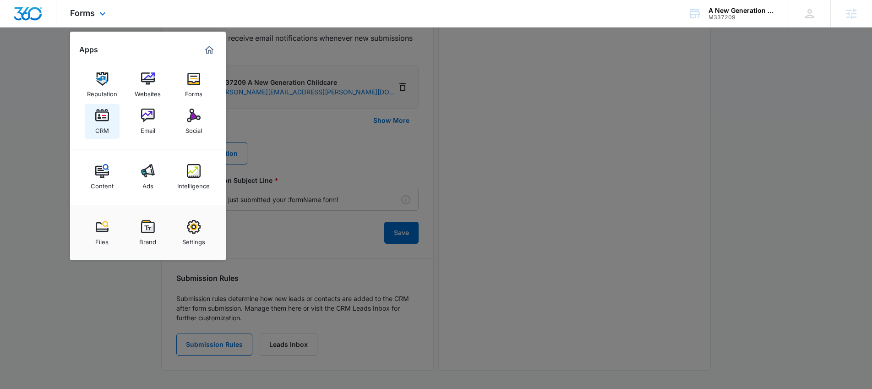
click at [104, 122] on div "CRM" at bounding box center [102, 128] width 14 height 12
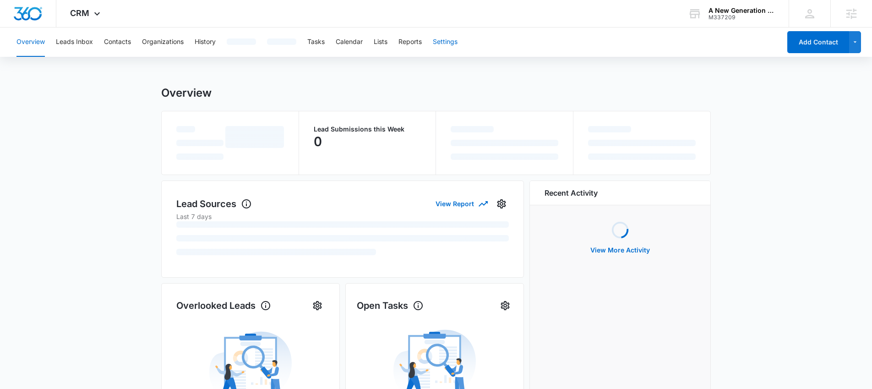
click at [449, 44] on button "Settings" at bounding box center [445, 41] width 25 height 29
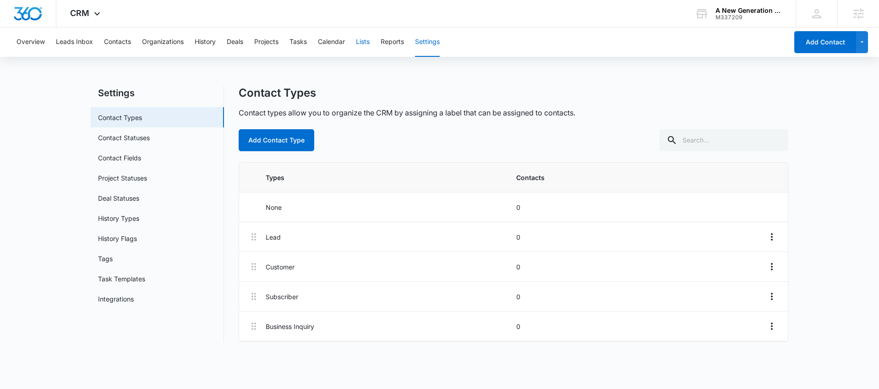
click at [369, 42] on button "Lists" at bounding box center [363, 41] width 14 height 29
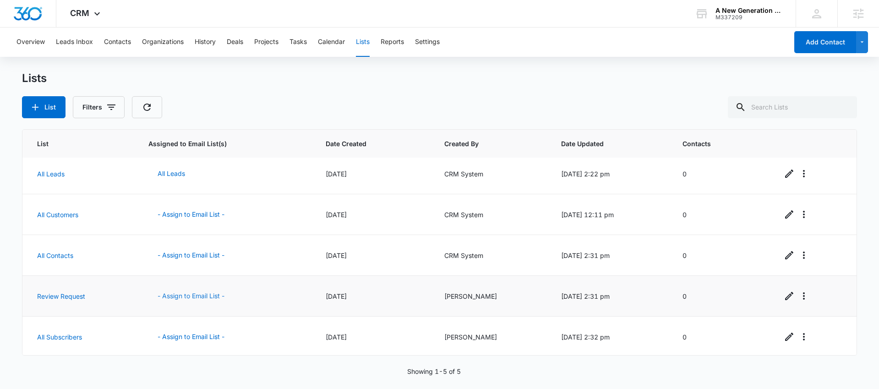
scroll to position [6, 0]
click at [193, 297] on button "- Assign to Email List -" at bounding box center [190, 294] width 85 height 22
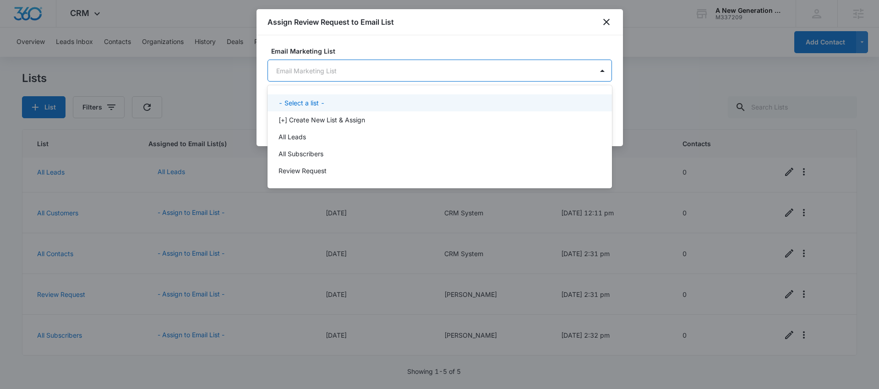
click at [429, 80] on body "CRM Apps Reputation Websites Forms CRM Email Social Content Ads Intelligence Fi…" at bounding box center [439, 194] width 879 height 389
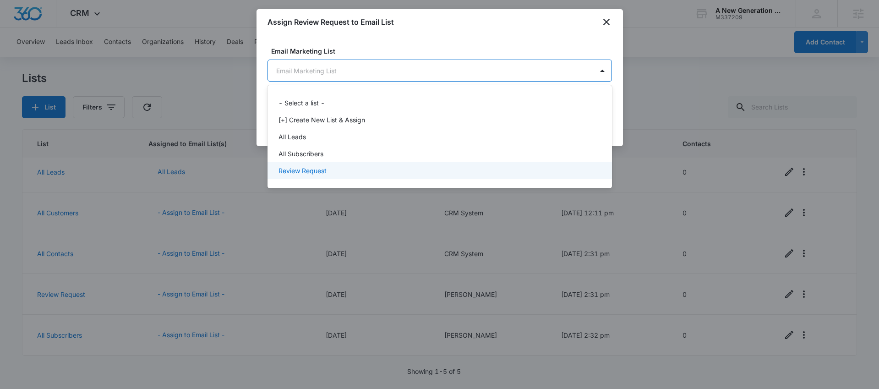
click at [381, 166] on div "Review Request" at bounding box center [438, 171] width 320 height 10
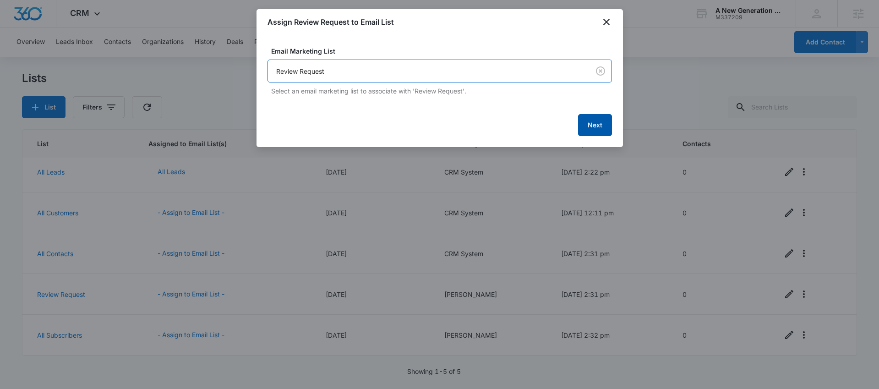
click at [604, 122] on button "Next" at bounding box center [595, 125] width 34 height 22
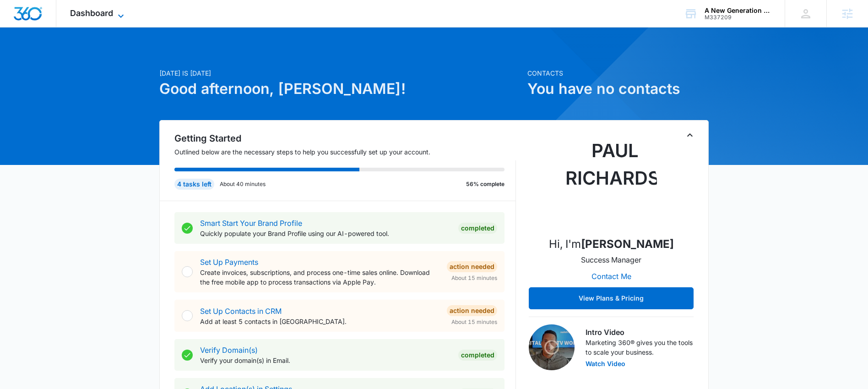
click at [80, 9] on span "Dashboard" at bounding box center [91, 13] width 43 height 10
click at [100, 14] on span "Dashboard" at bounding box center [91, 13] width 43 height 10
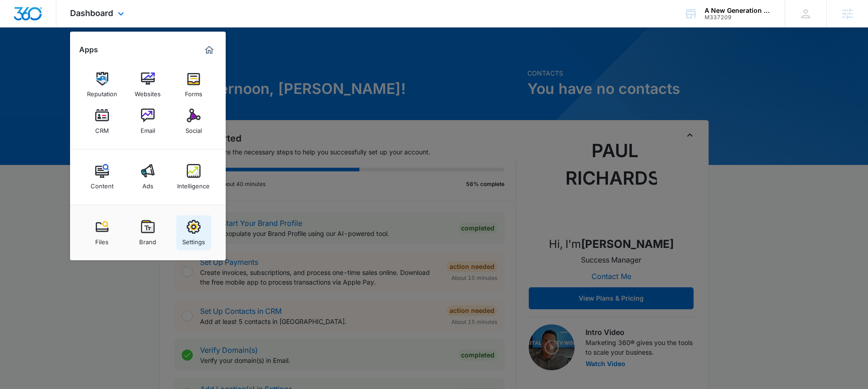
click at [187, 234] on div "Settings" at bounding box center [193, 240] width 23 height 12
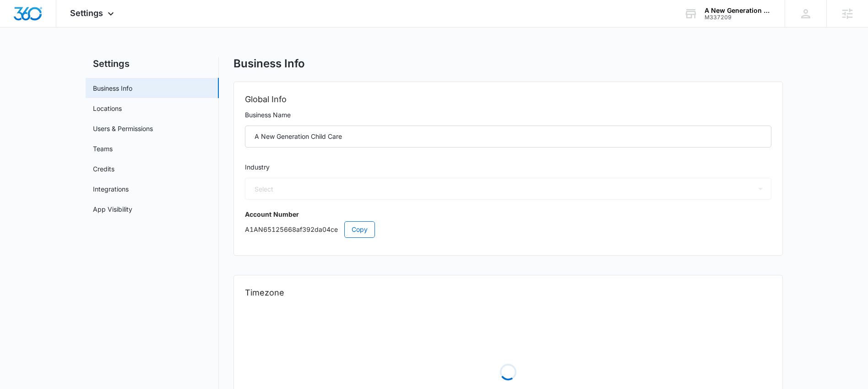
select select "27"
select select "US"
select select "America/[GEOGRAPHIC_DATA]"
click at [105, 124] on link "Users & Permissions" at bounding box center [123, 129] width 60 height 10
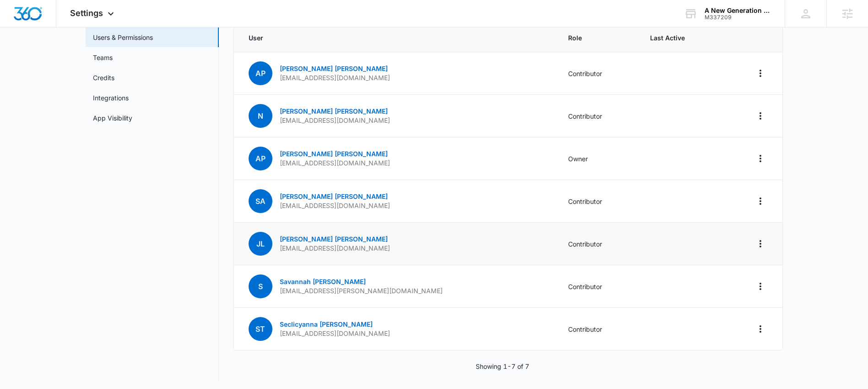
scroll to position [85, 0]
